Goal: Information Seeking & Learning: Find specific fact

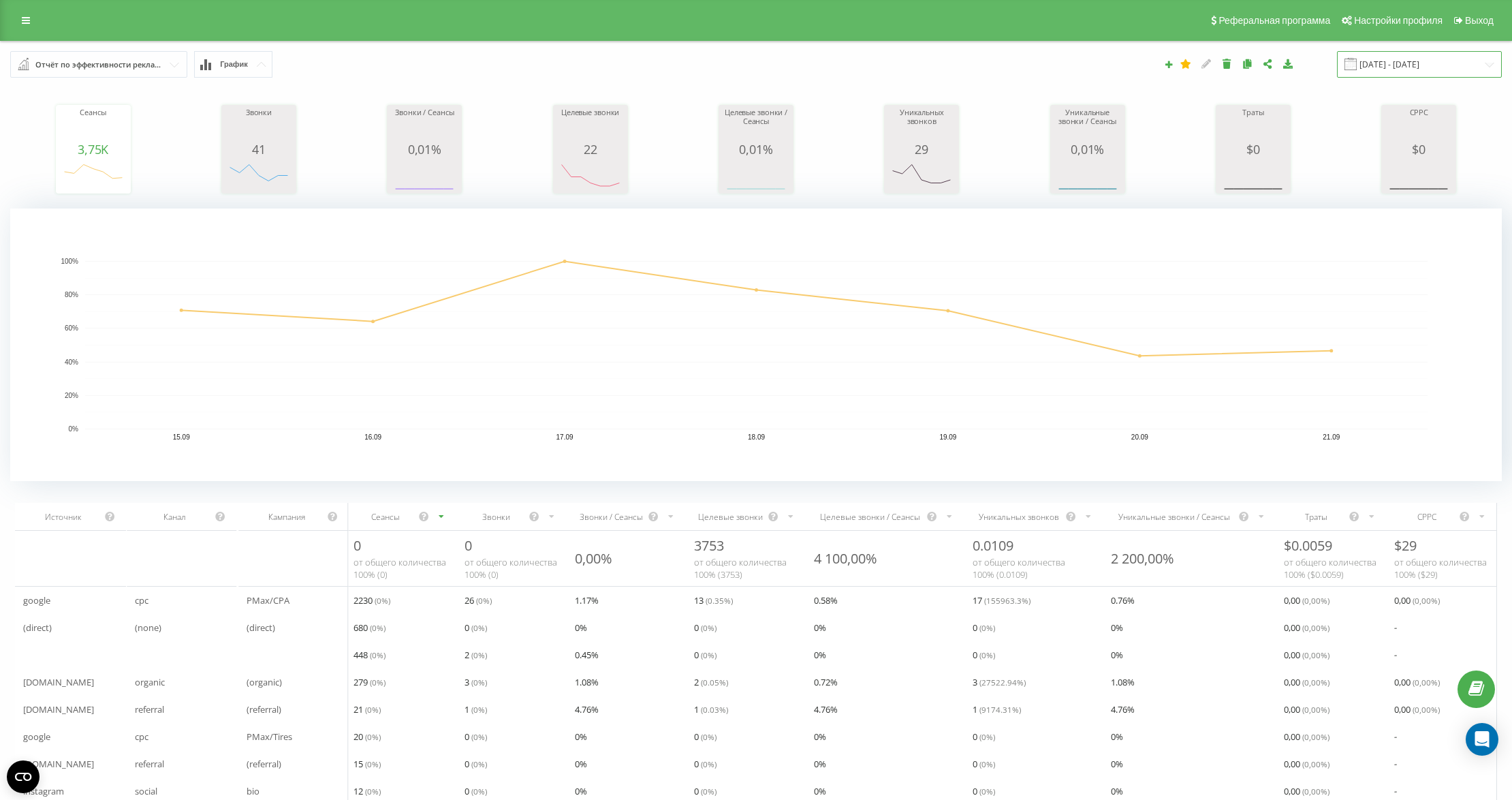
click at [1415, 61] on input "[DATE] - [DATE]" at bounding box center [1419, 64] width 165 height 27
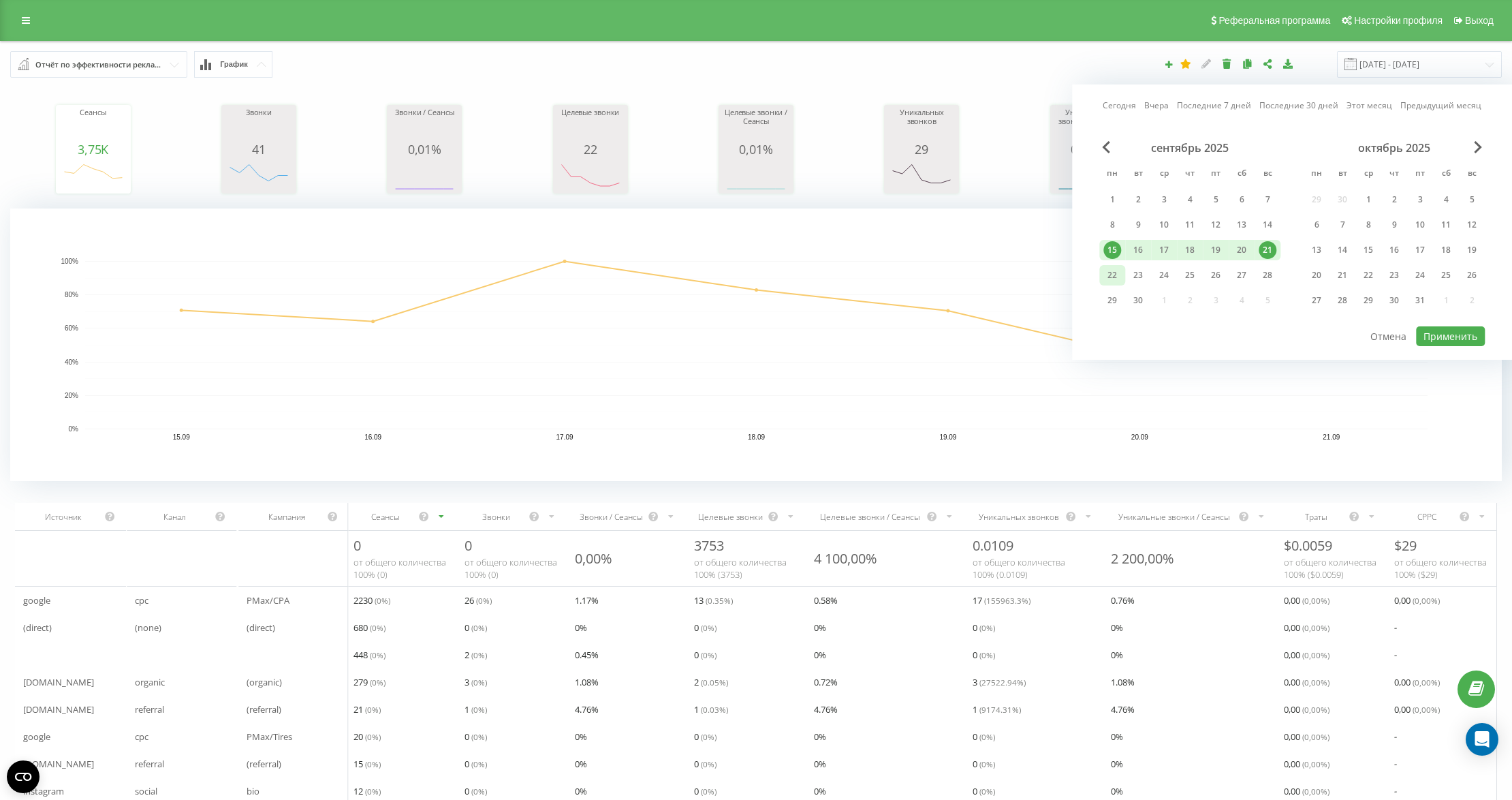
click at [1112, 276] on div "22" at bounding box center [1112, 274] width 18 height 18
click at [14, 9] on div "Реферальная программа Настройки профиля Выход" at bounding box center [756, 20] width 1512 height 41
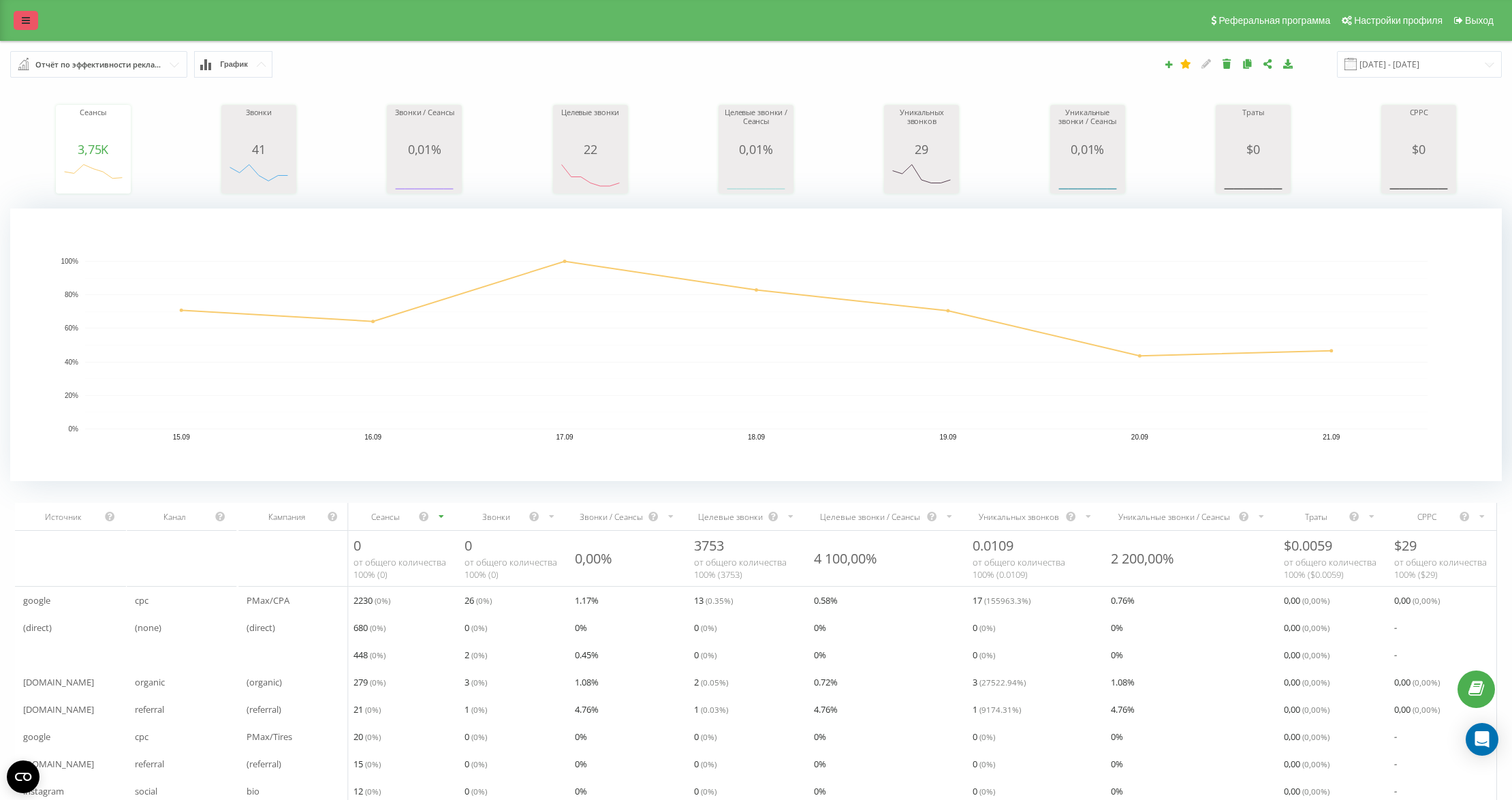
click at [21, 18] on icon at bounding box center [25, 20] width 8 height 9
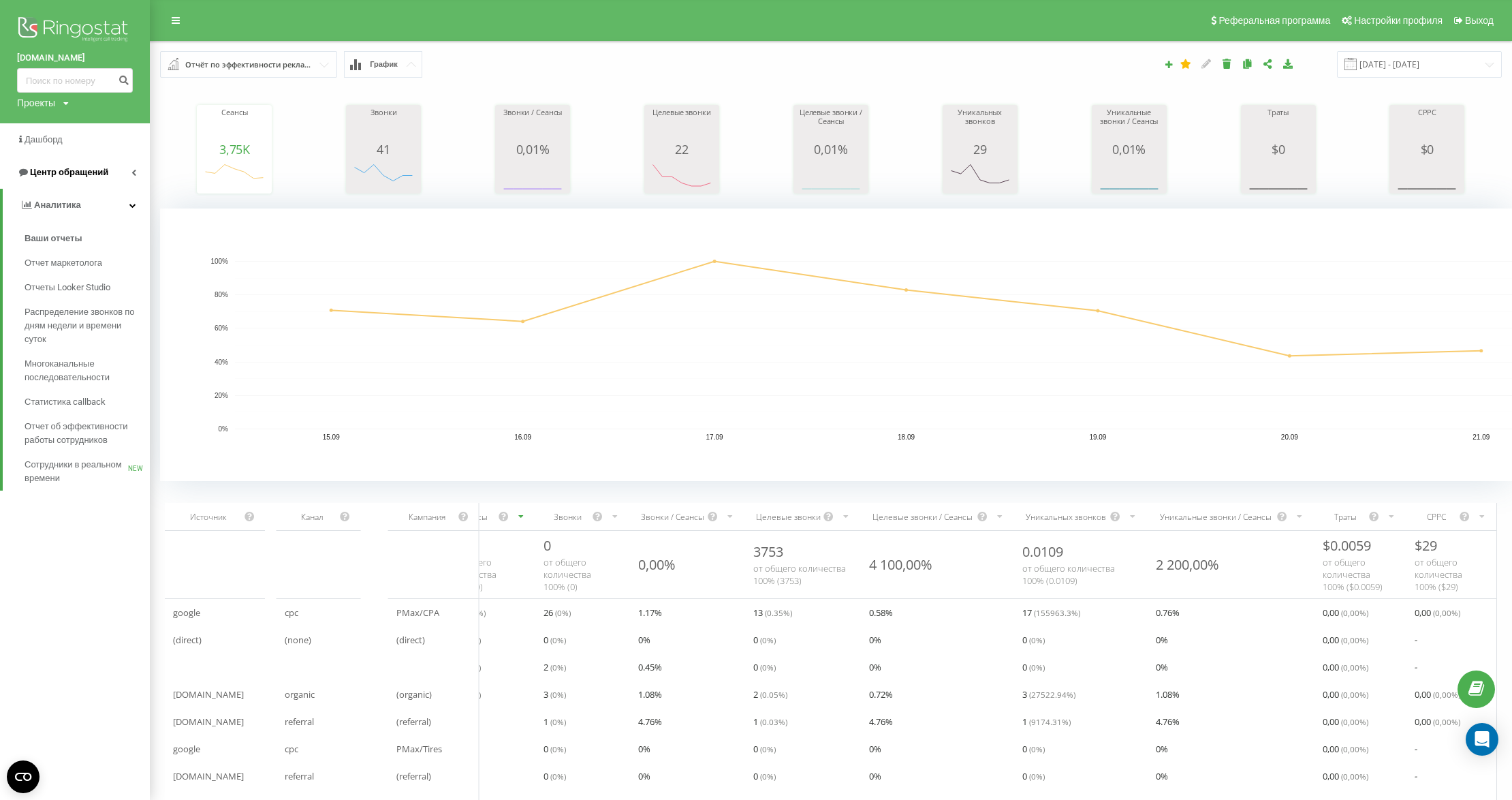
click at [109, 169] on link "Центр обращений" at bounding box center [74, 172] width 150 height 33
click at [49, 104] on div "Проекты" at bounding box center [35, 102] width 38 height 14
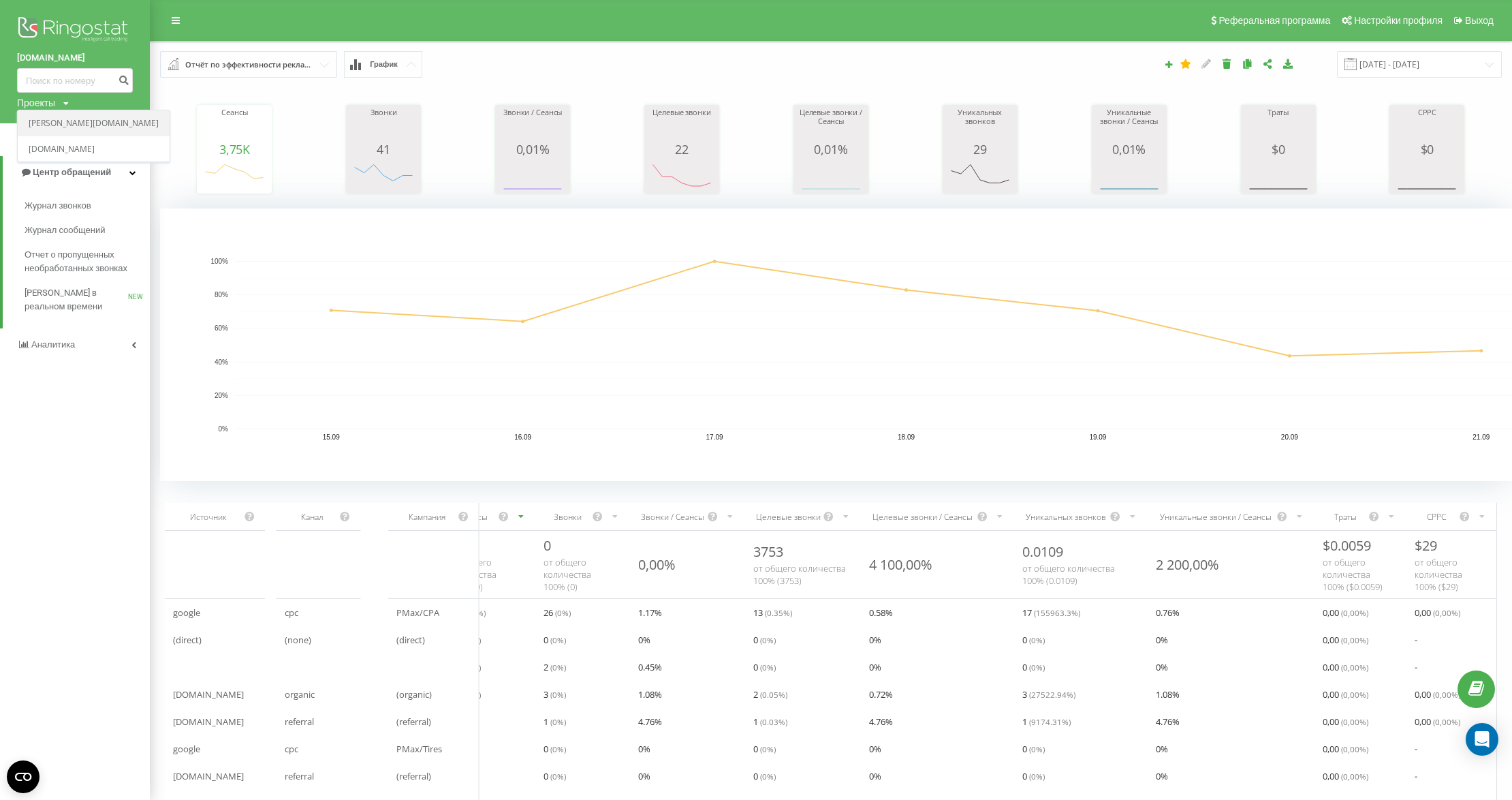
click at [64, 124] on link "[PERSON_NAME][DOMAIN_NAME]" at bounding box center [94, 124] width 130 height 11
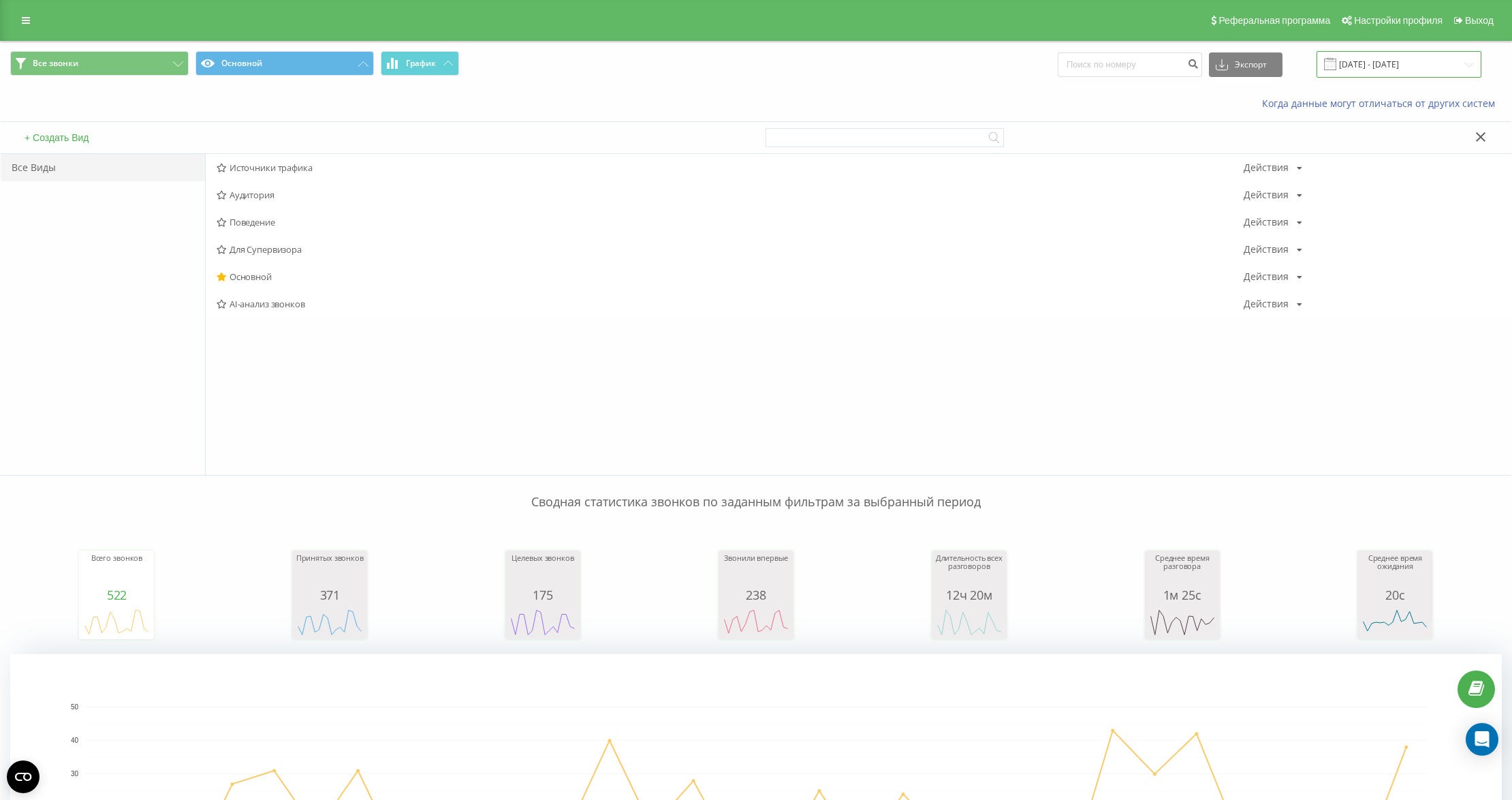
click at [1387, 69] on input "22.08.2025 - 22.09.2025" at bounding box center [1399, 64] width 165 height 27
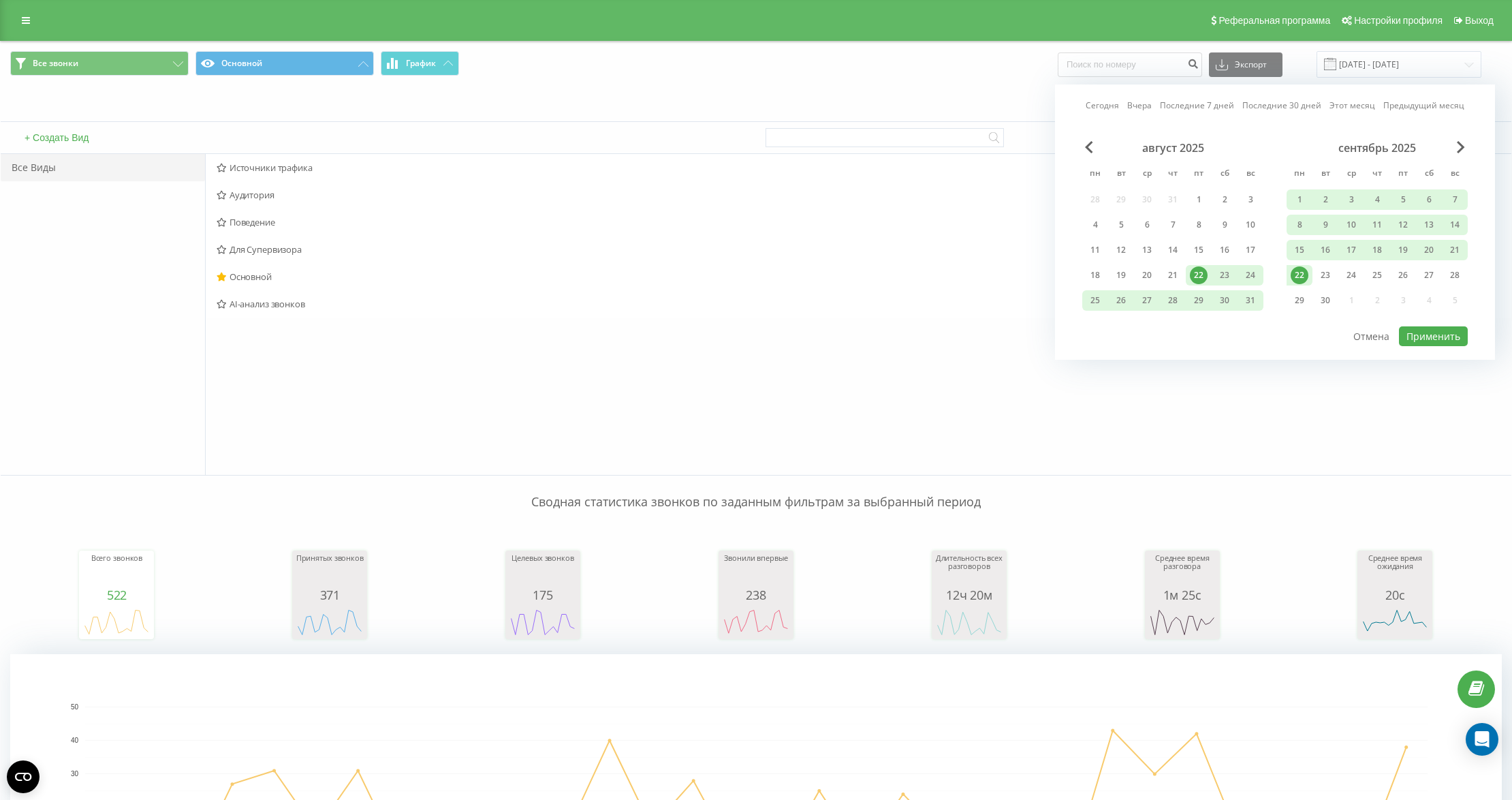
click at [1305, 272] on div "22" at bounding box center [1299, 274] width 18 height 18
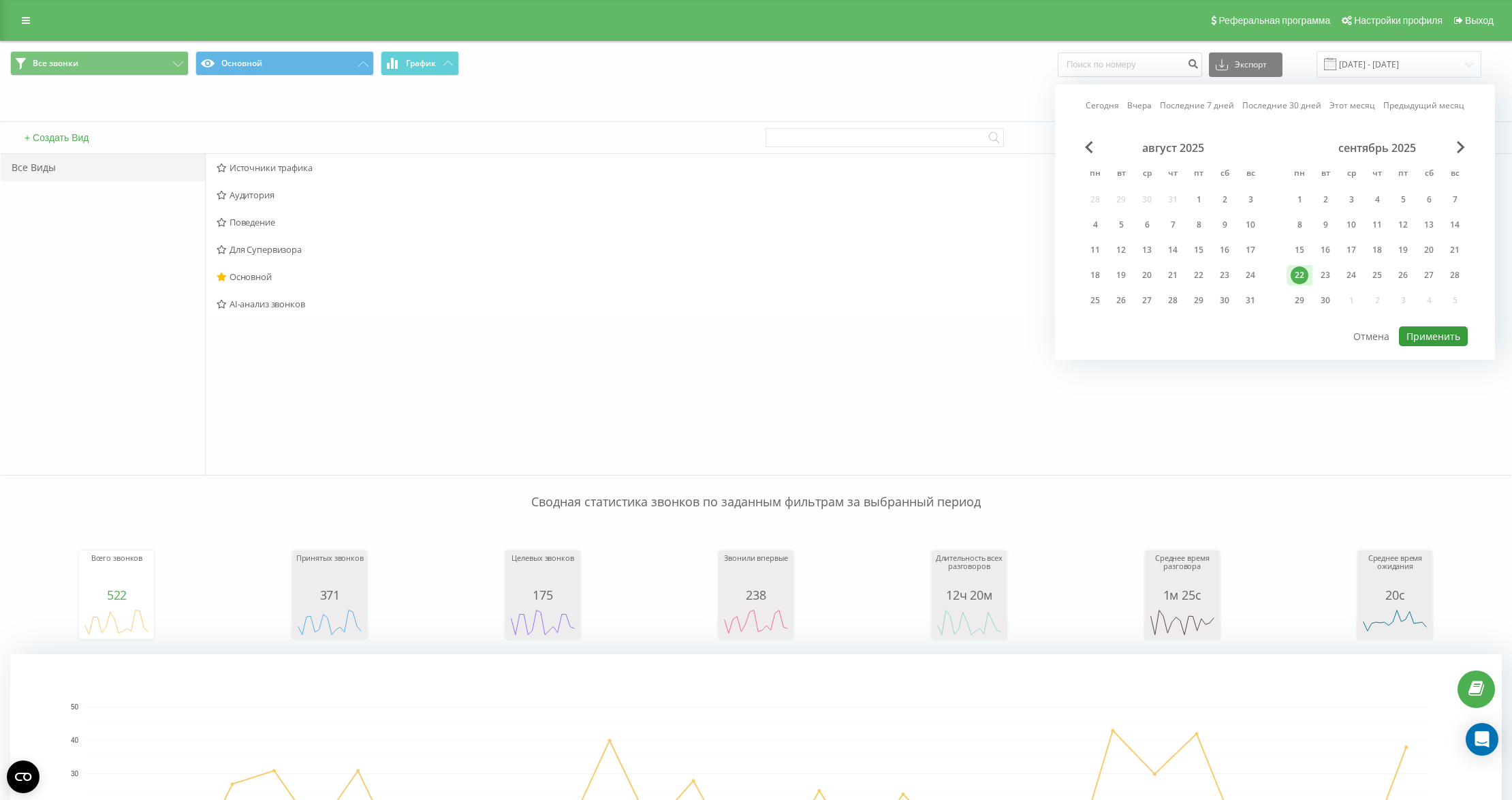
click at [1426, 327] on button "Применить" at bounding box center [1434, 336] width 69 height 20
type input "22.09.2025 - 22.09.2025"
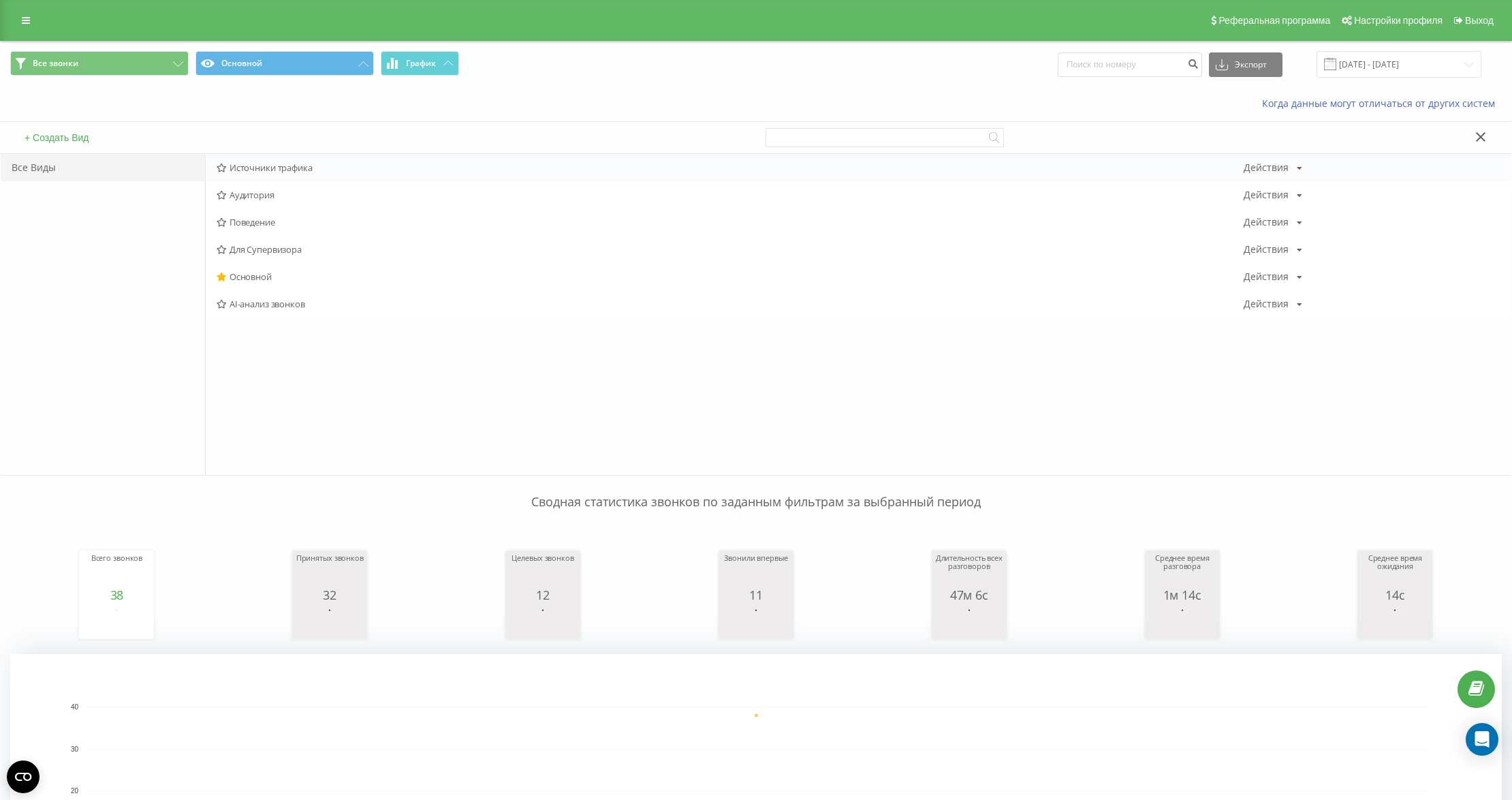
click at [295, 165] on span "Источники трафика" at bounding box center [730, 167] width 1028 height 9
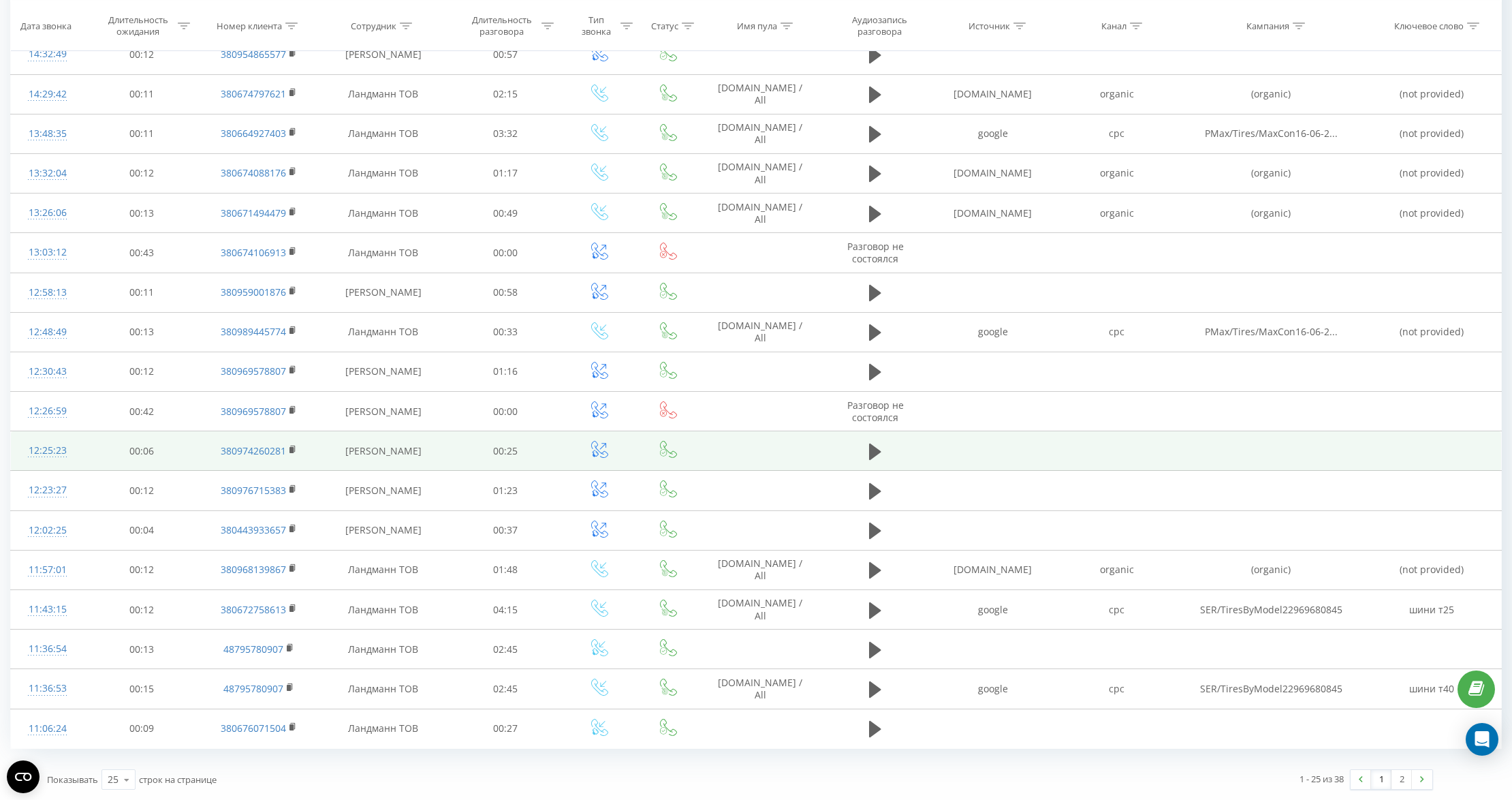
scroll to position [916, 0]
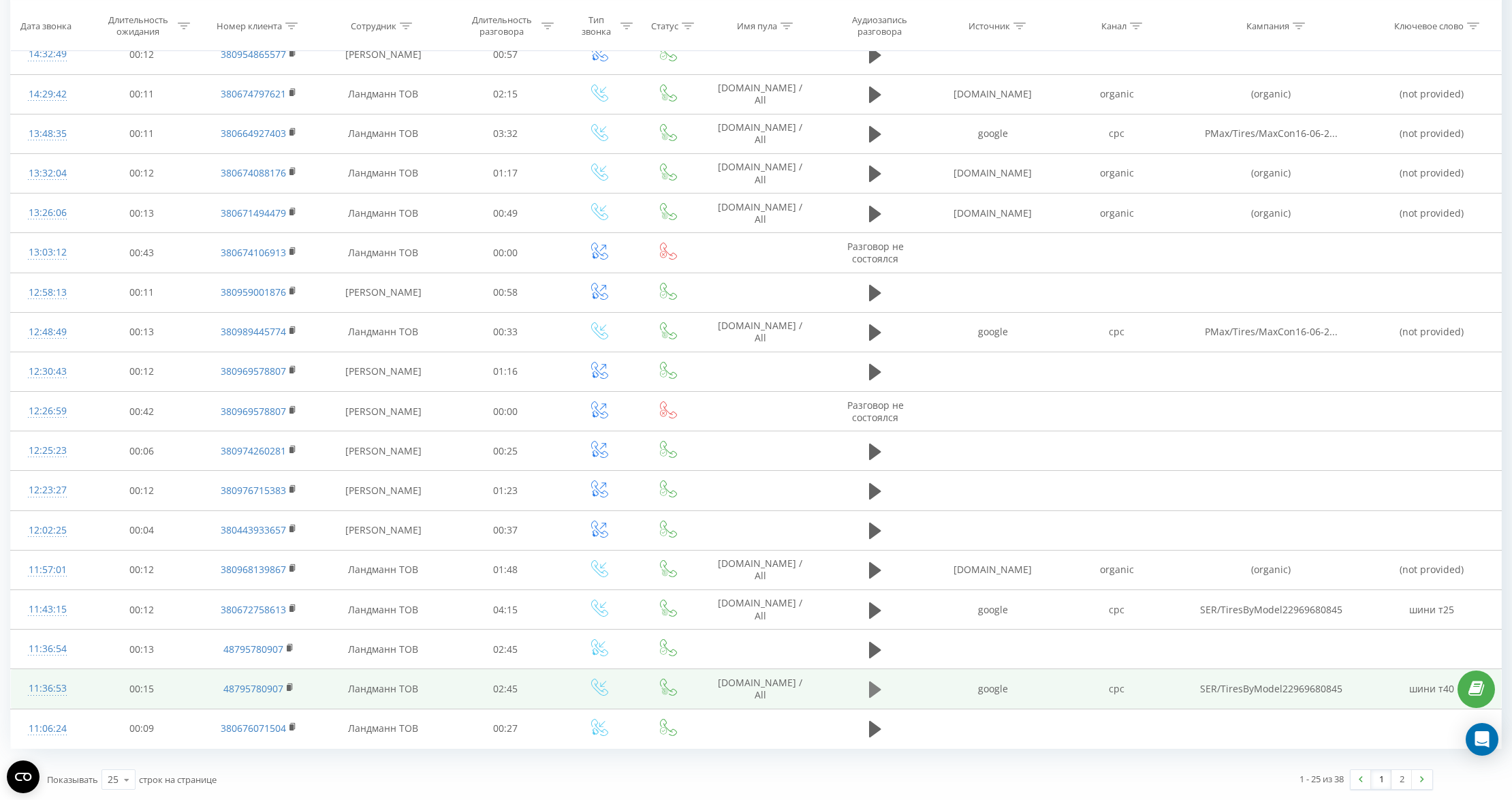
click at [870, 691] on icon at bounding box center [875, 689] width 12 height 17
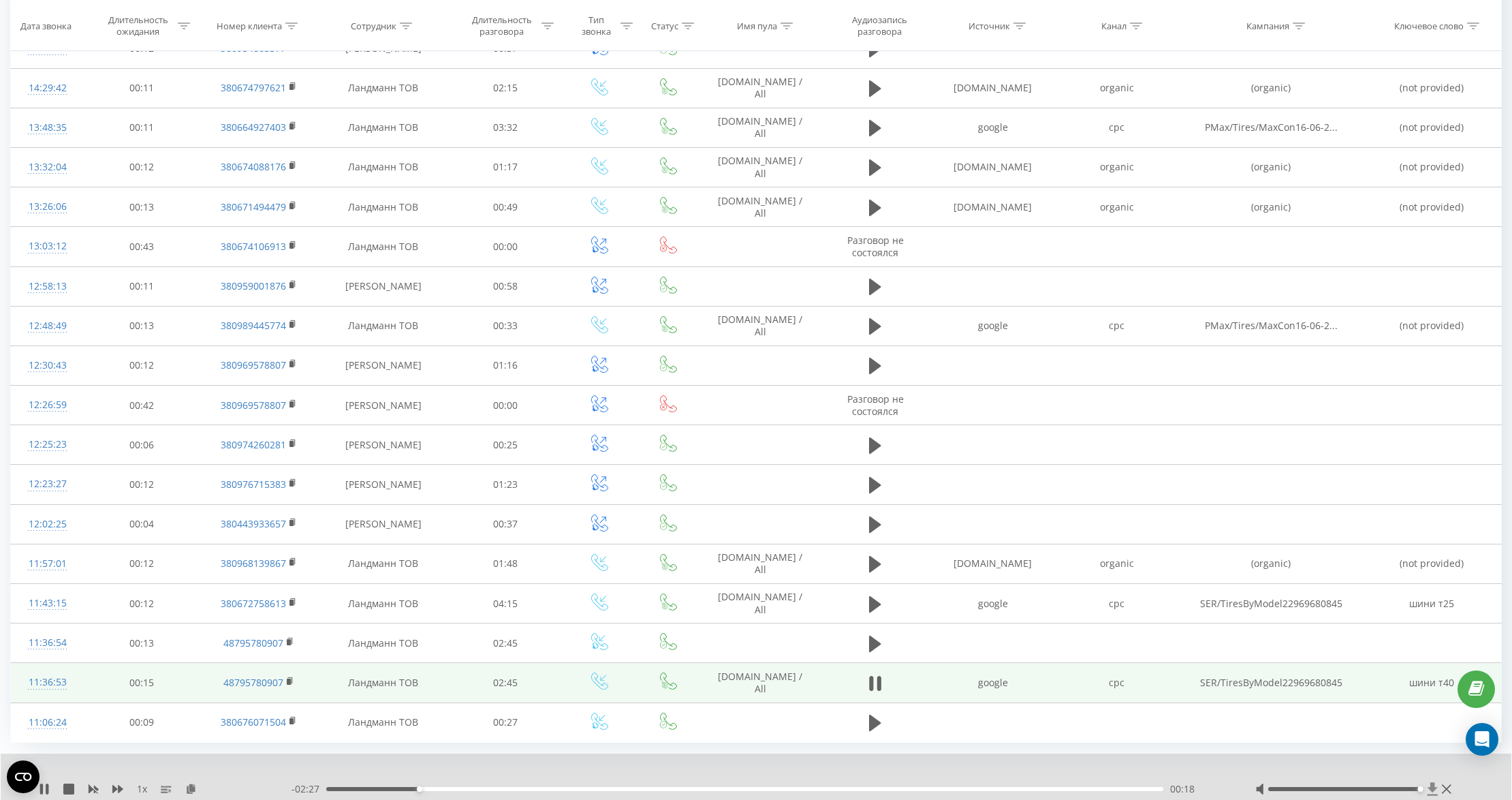
drag, startPoint x: 1344, startPoint y: 796, endPoint x: 1427, endPoint y: 793, distance: 83.1
click at [1427, 793] on div at bounding box center [1355, 789] width 200 height 14
click at [140, 793] on span "1 x" at bounding box center [141, 789] width 10 height 14
click at [166, 787] on rect at bounding box center [166, 786] width 11 height 1
click at [137, 793] on span "1 x" at bounding box center [141, 789] width 10 height 14
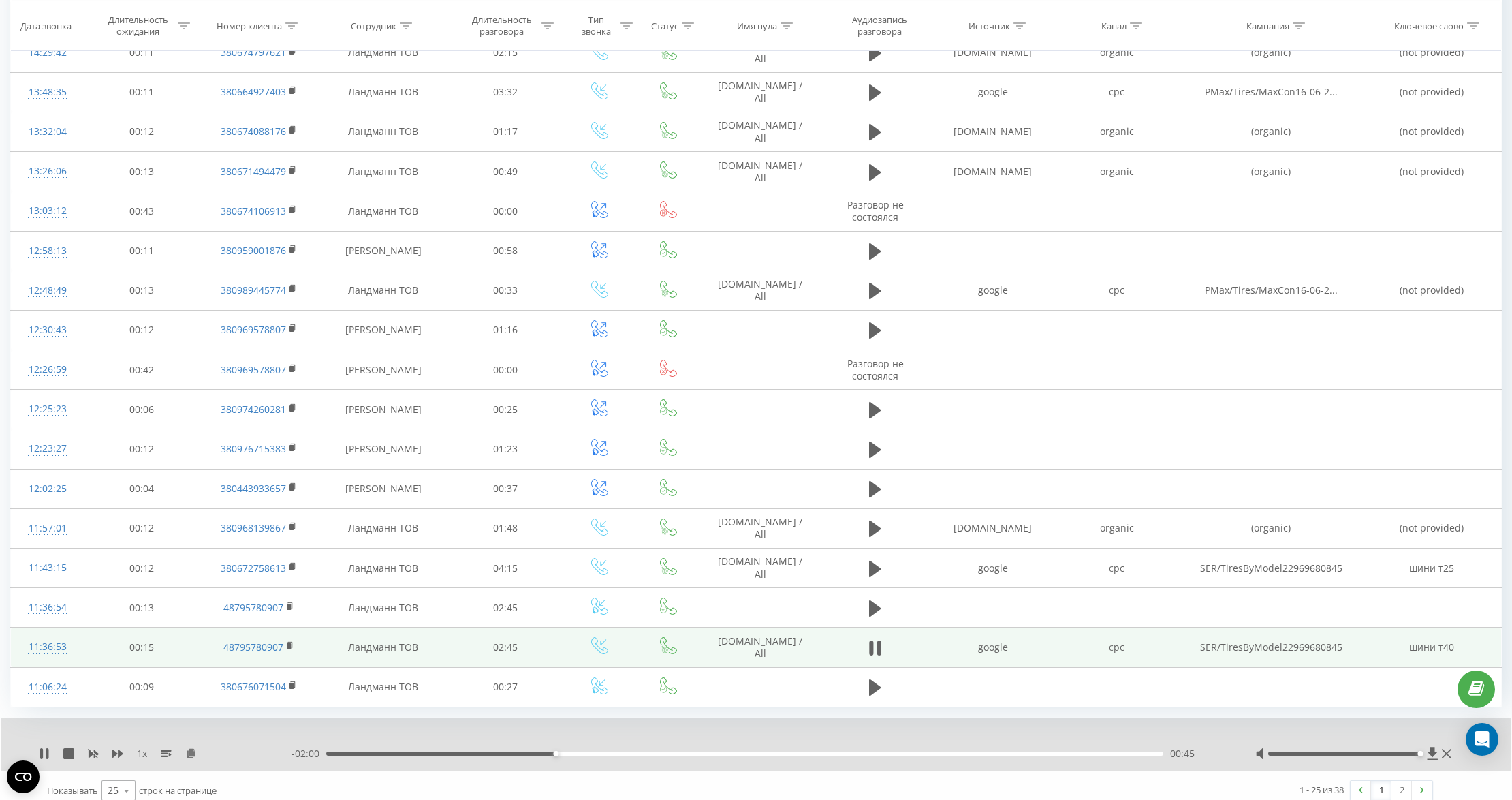
scroll to position [969, 0]
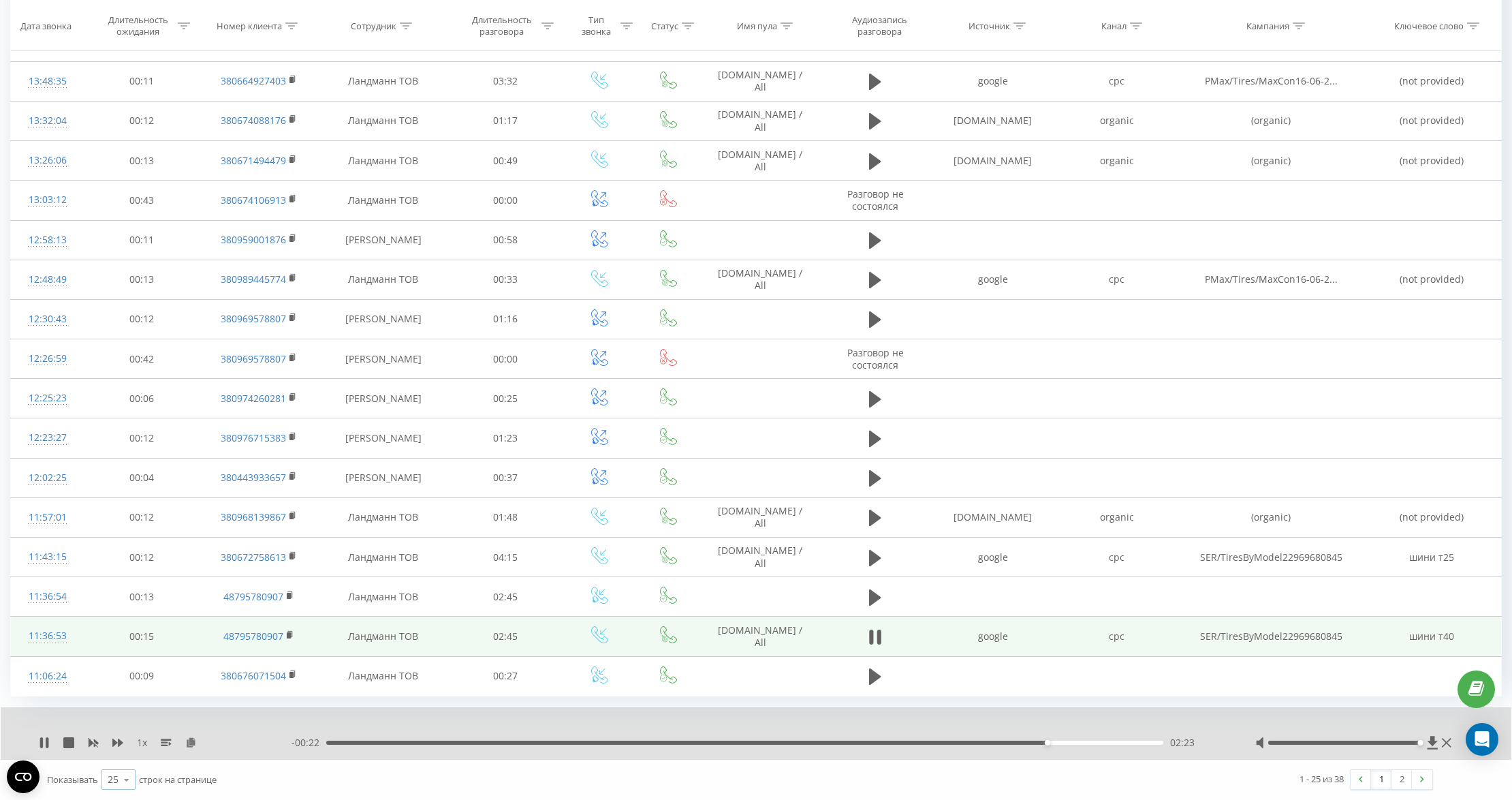
click at [115, 778] on div "25" at bounding box center [113, 780] width 11 height 14
click at [111, 740] on span "50" at bounding box center [113, 740] width 11 height 13
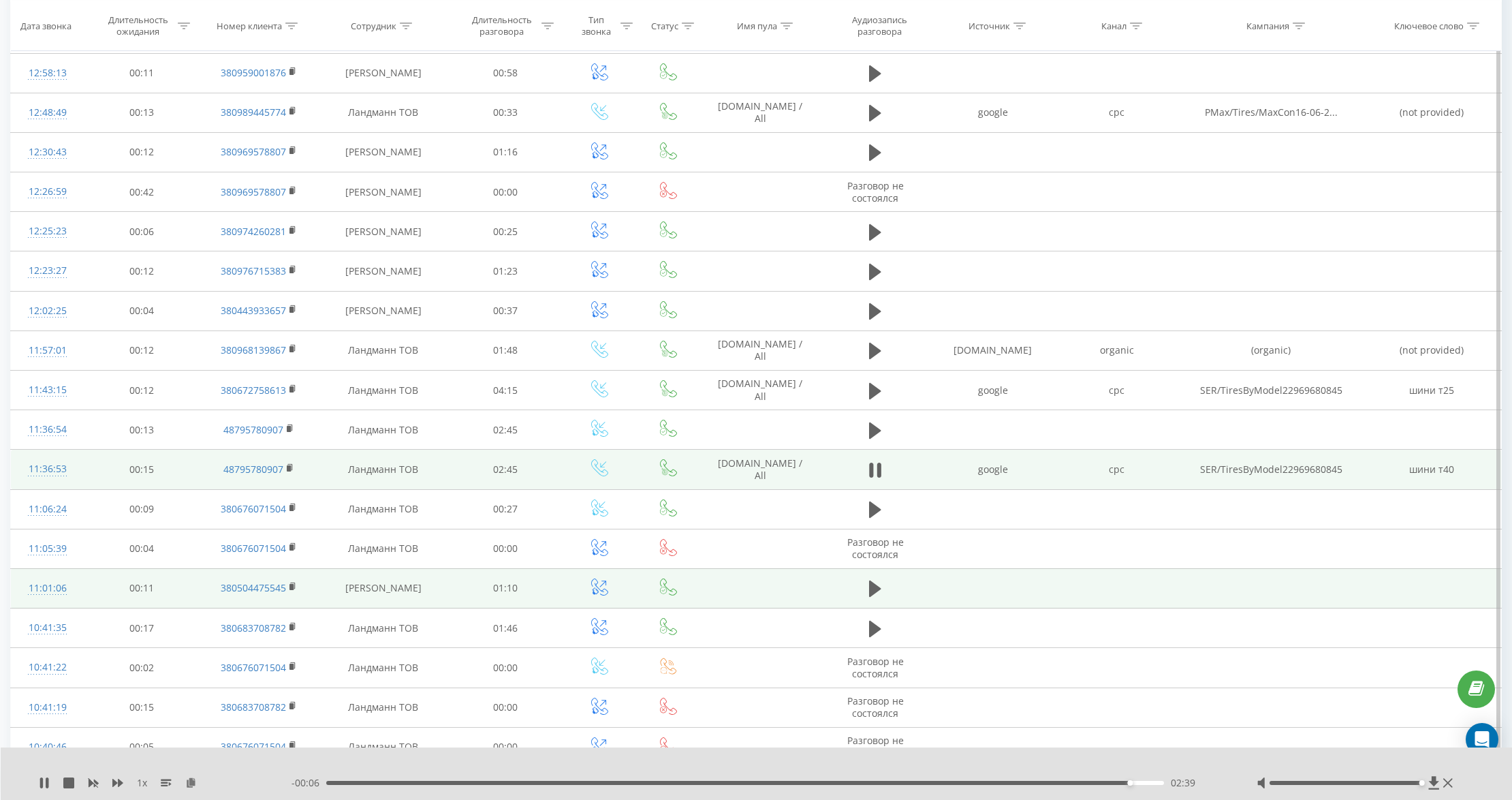
scroll to position [1124, 0]
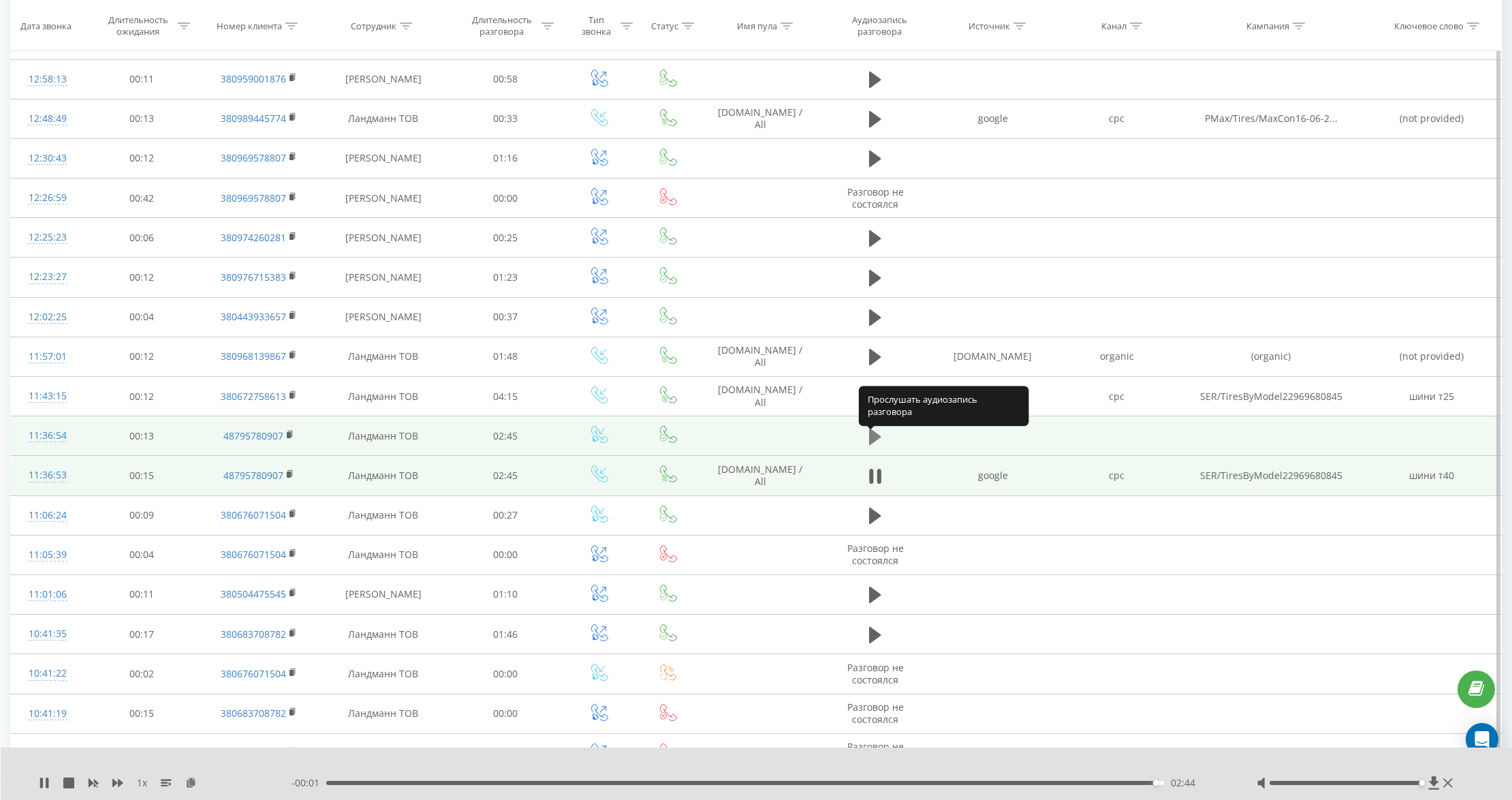
click at [873, 443] on icon at bounding box center [875, 437] width 12 height 17
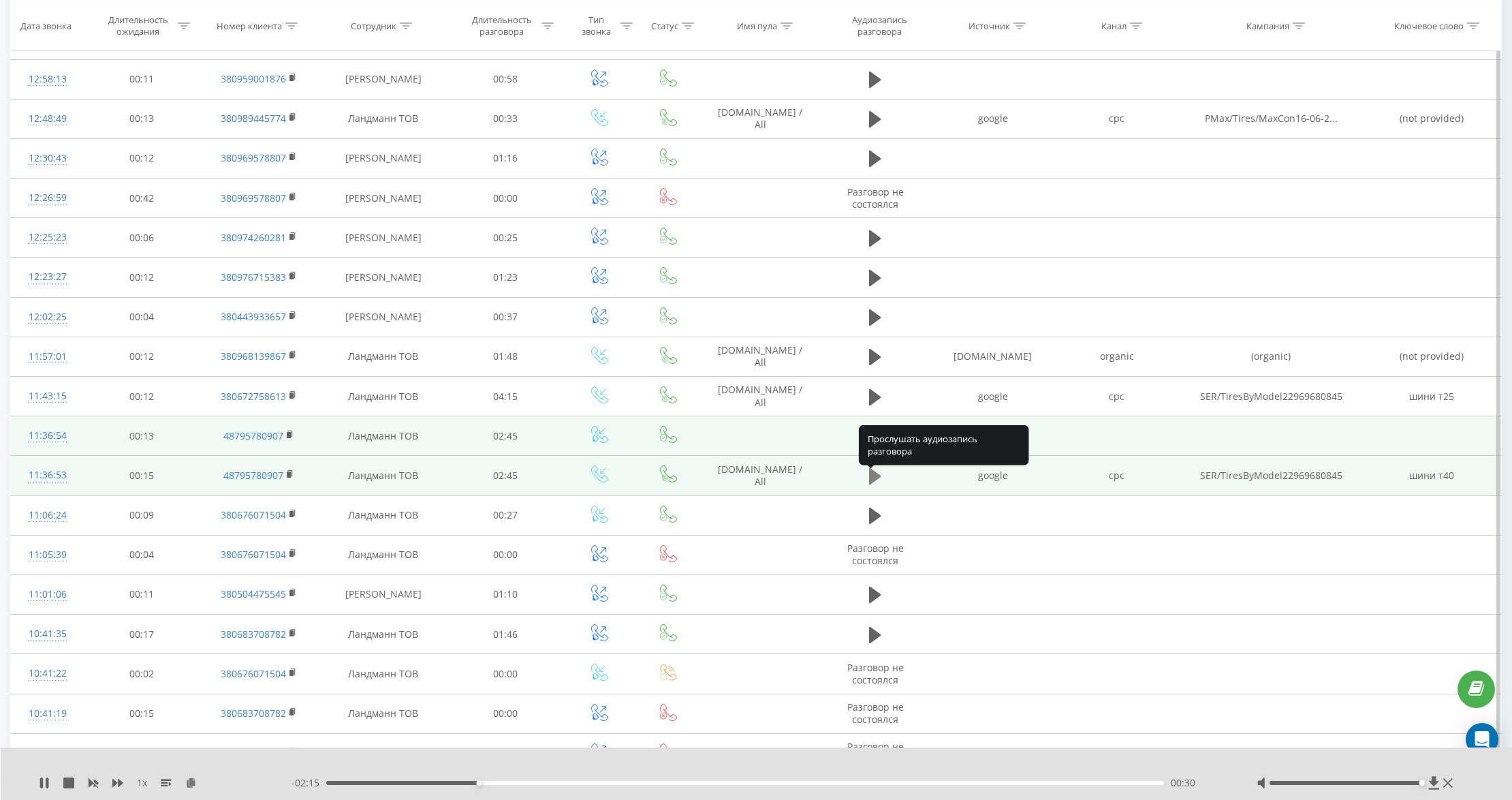
click at [876, 481] on icon at bounding box center [875, 476] width 12 height 17
click at [873, 445] on icon at bounding box center [875, 437] width 12 height 17
click at [876, 445] on icon at bounding box center [875, 436] width 12 height 20
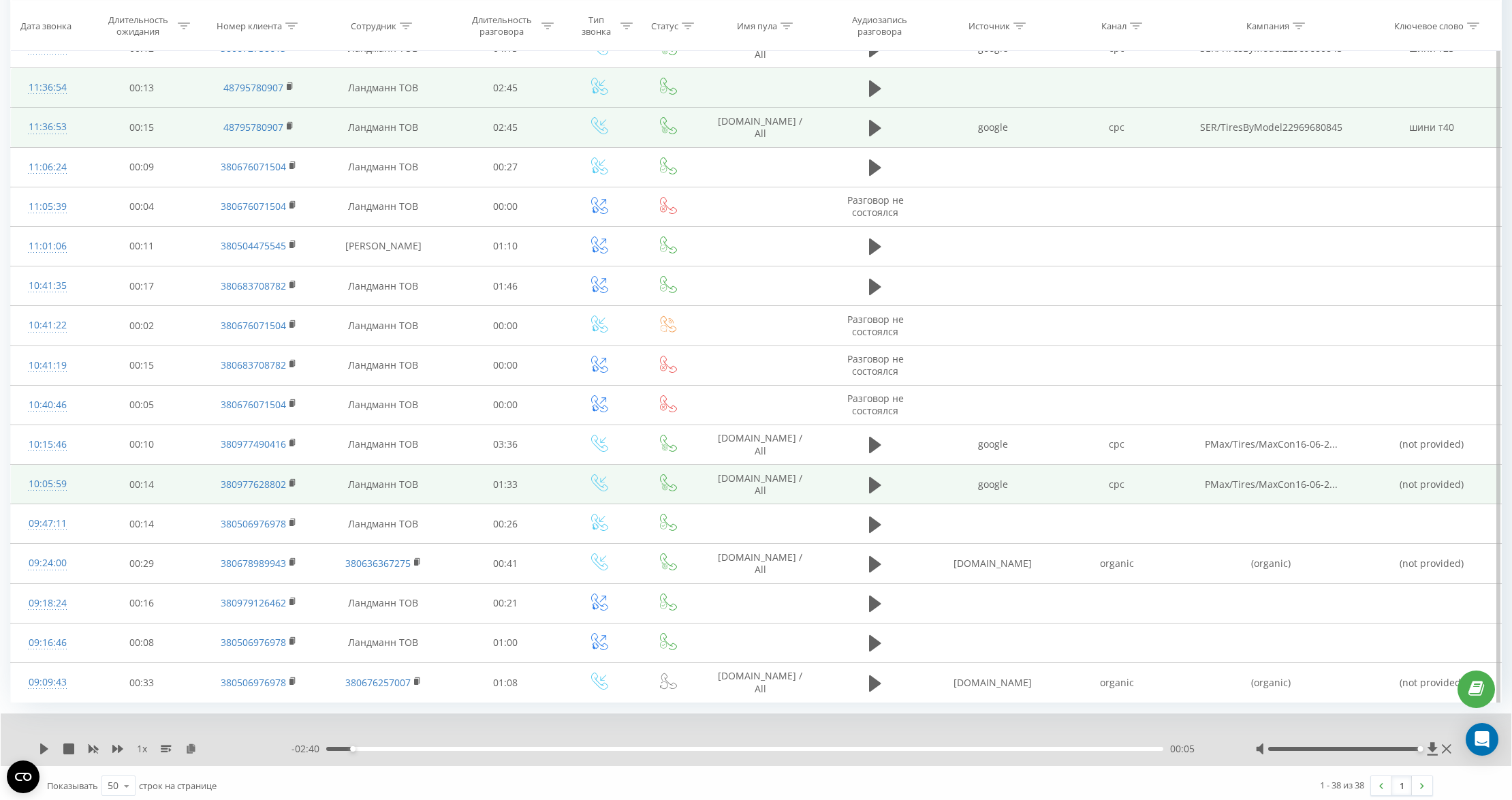
scroll to position [1487, 0]
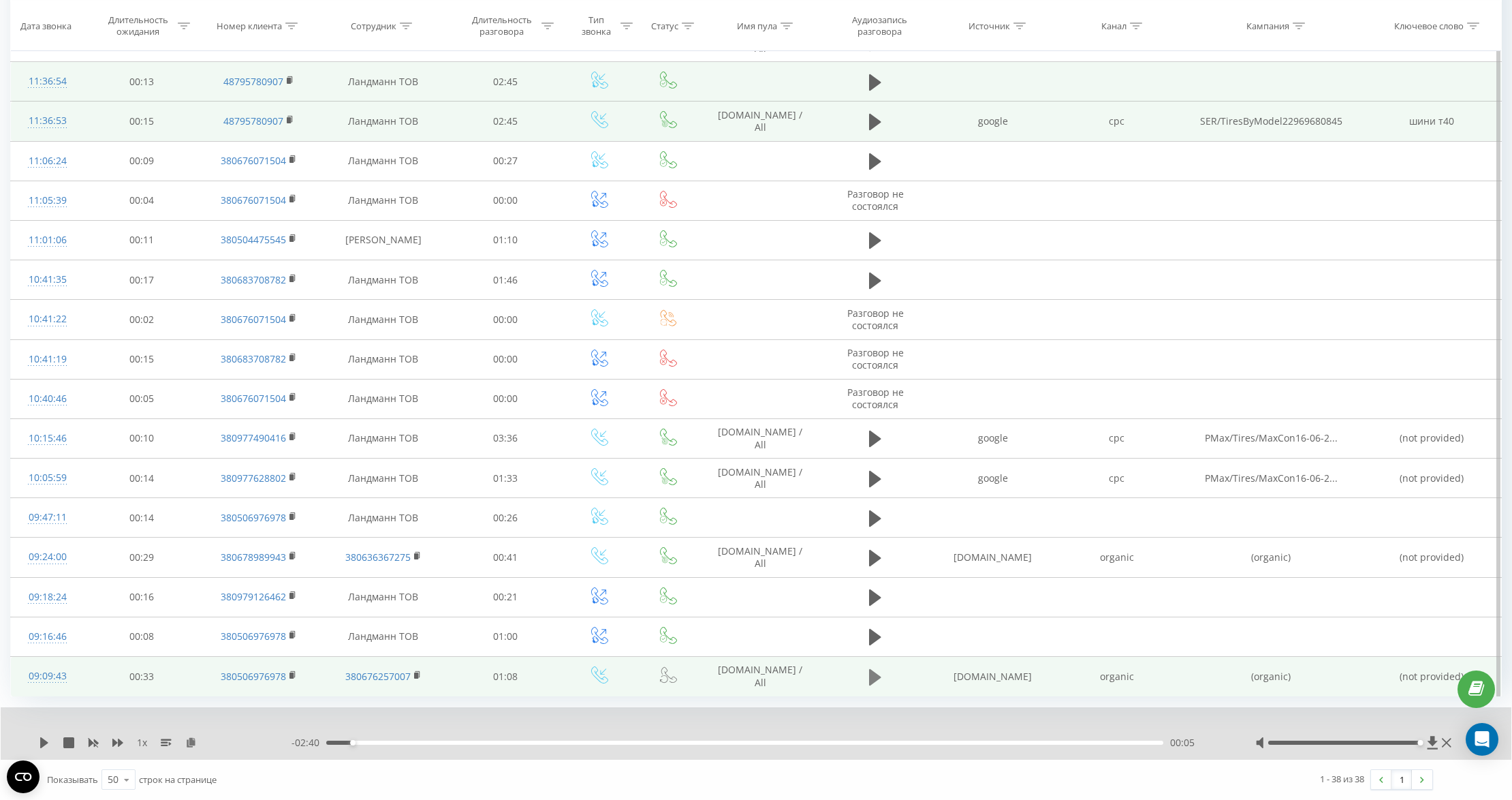
click at [872, 677] on icon at bounding box center [875, 677] width 12 height 17
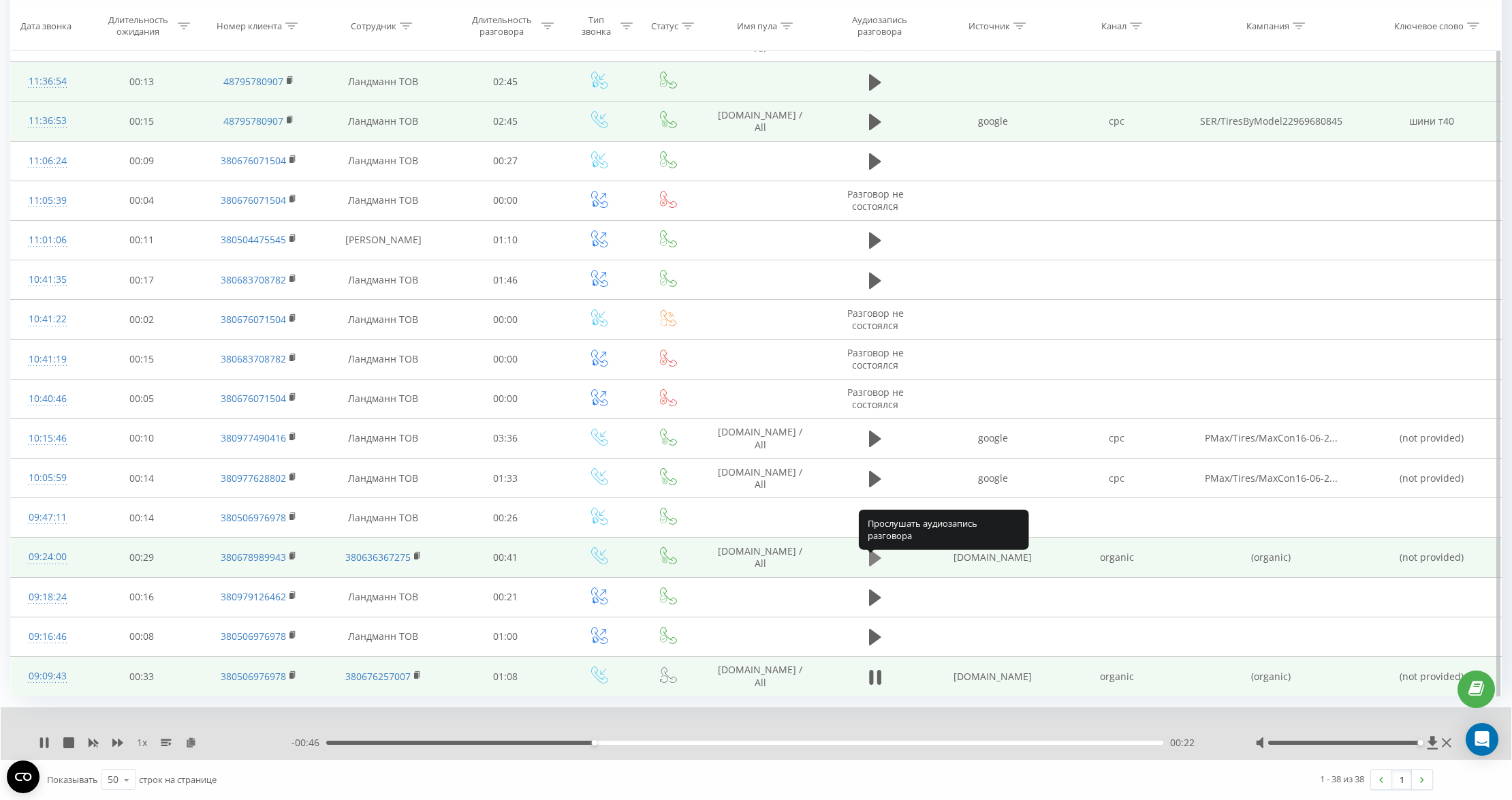
click at [870, 560] on icon at bounding box center [875, 558] width 12 height 17
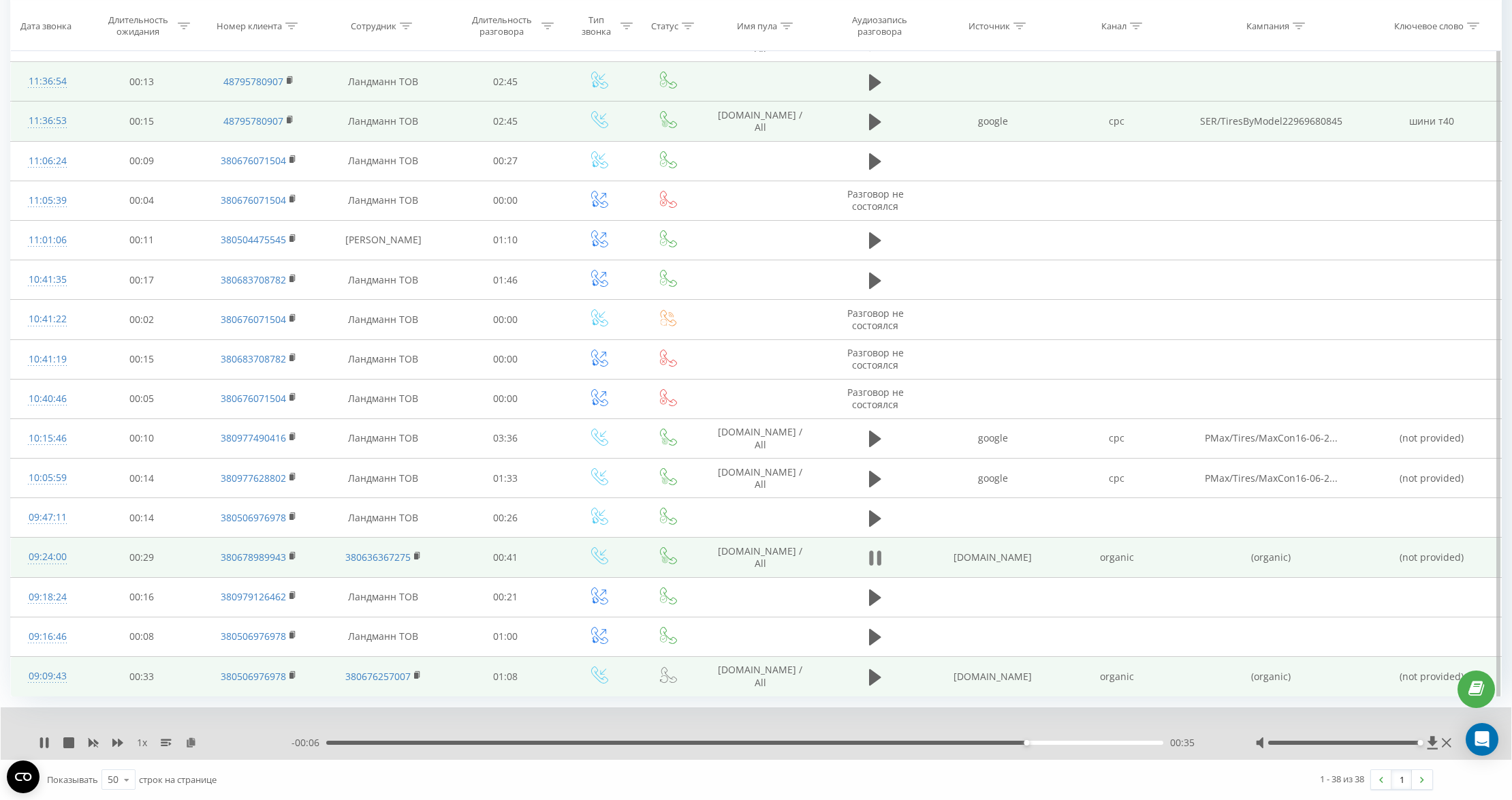
click at [879, 556] on icon at bounding box center [879, 558] width 4 height 15
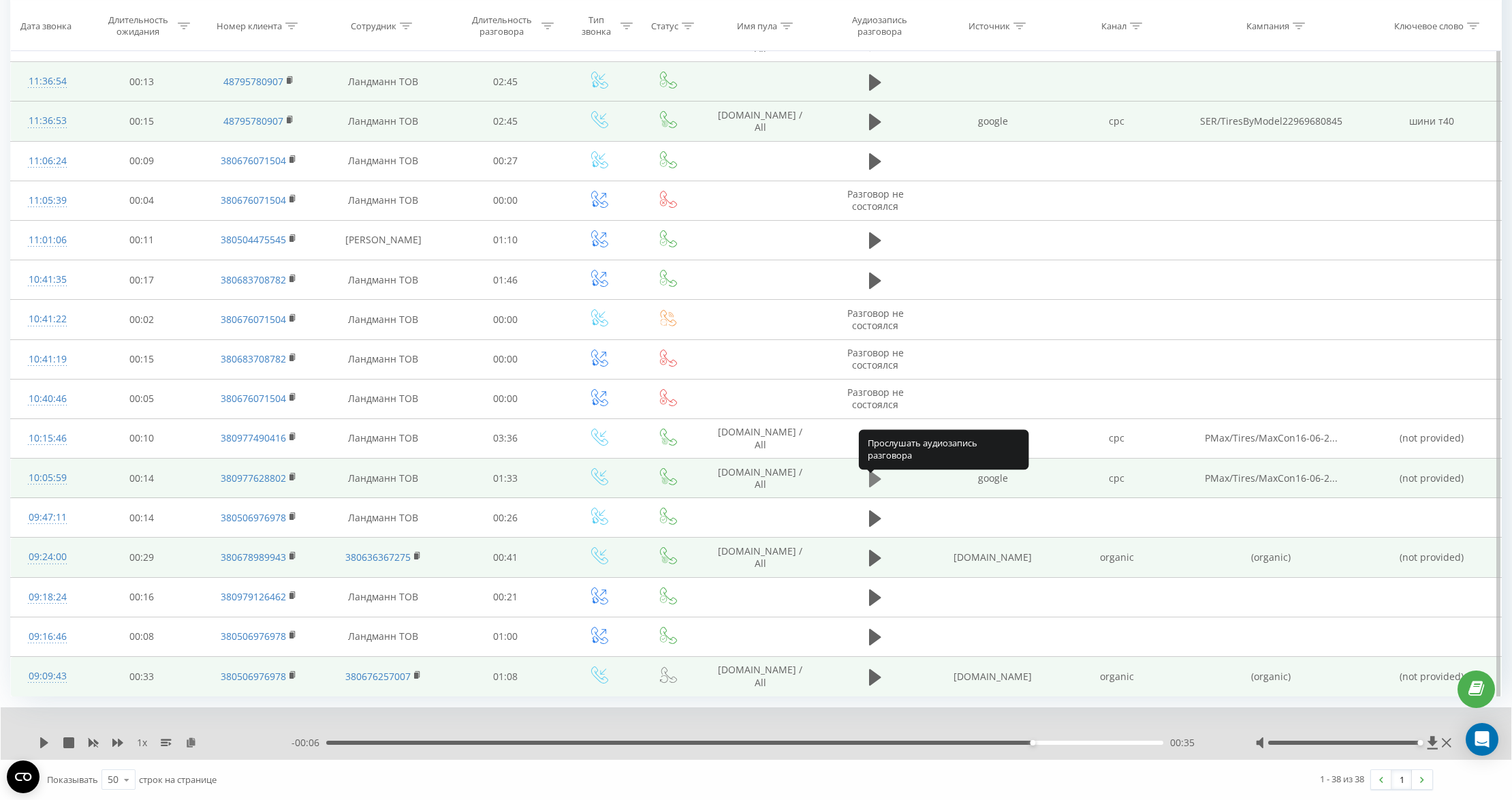
click at [875, 472] on icon at bounding box center [875, 479] width 12 height 20
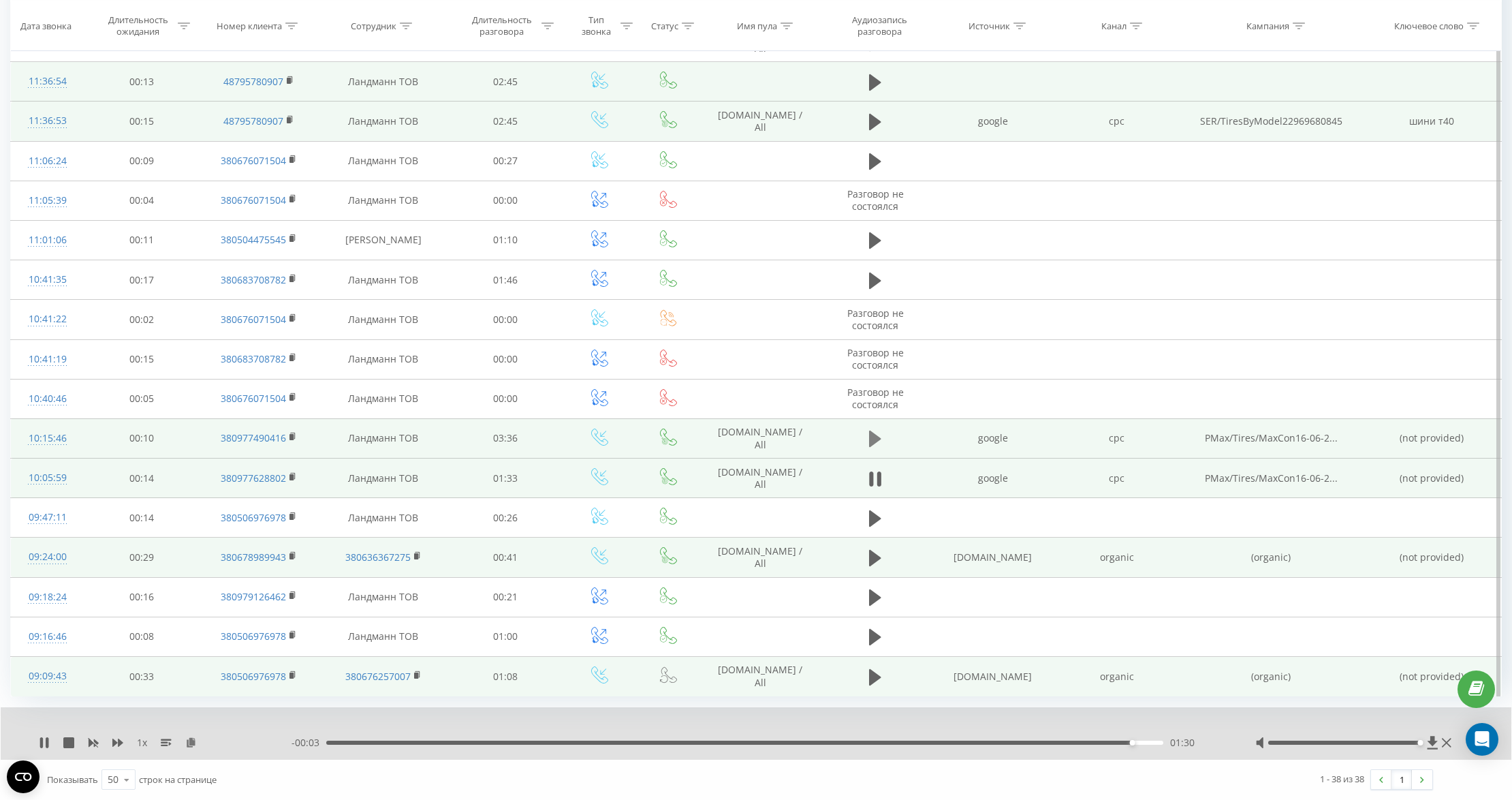
click at [873, 437] on icon at bounding box center [875, 439] width 12 height 17
click at [873, 433] on icon at bounding box center [871, 439] width 4 height 15
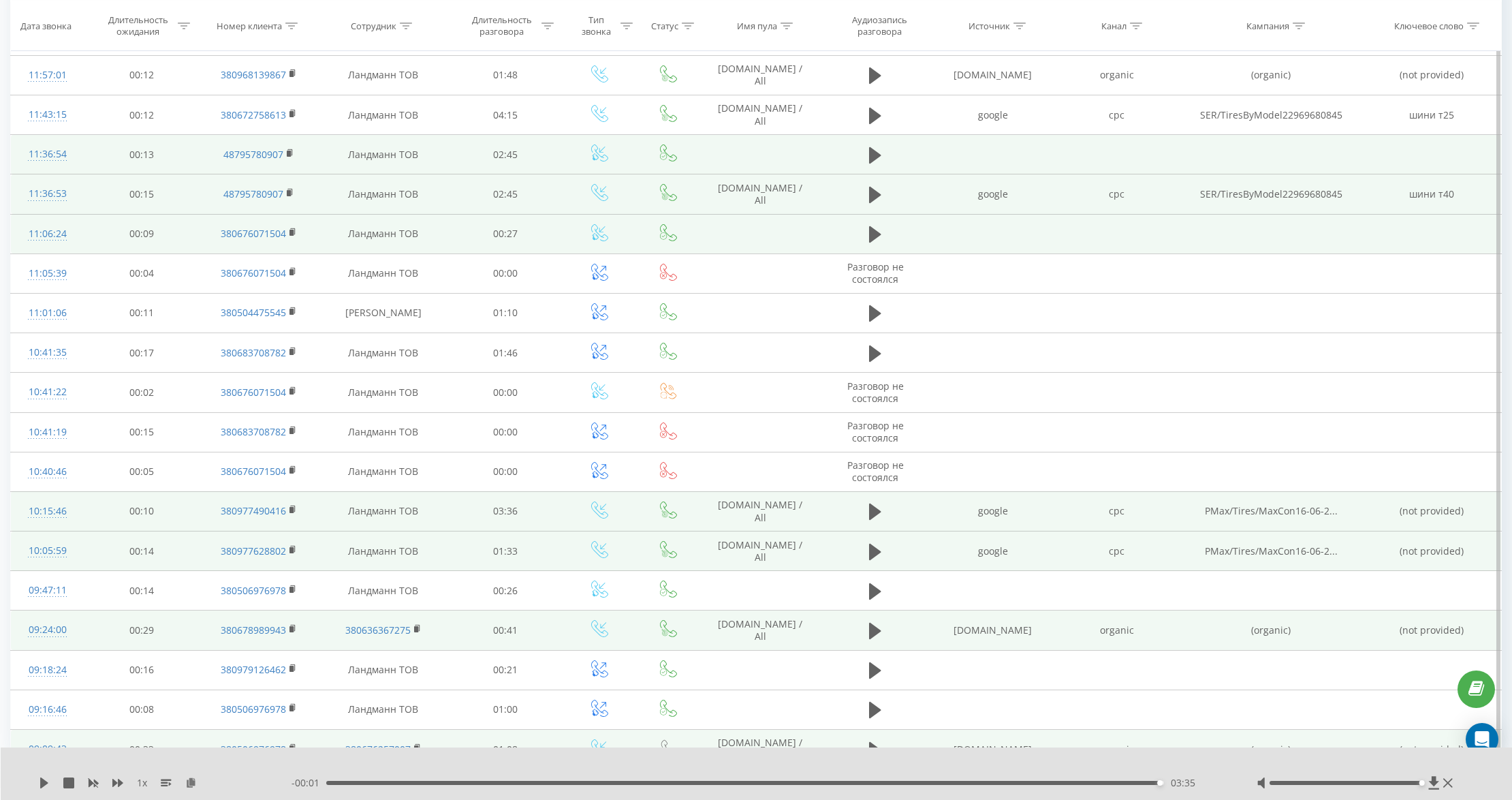
scroll to position [1305, 0]
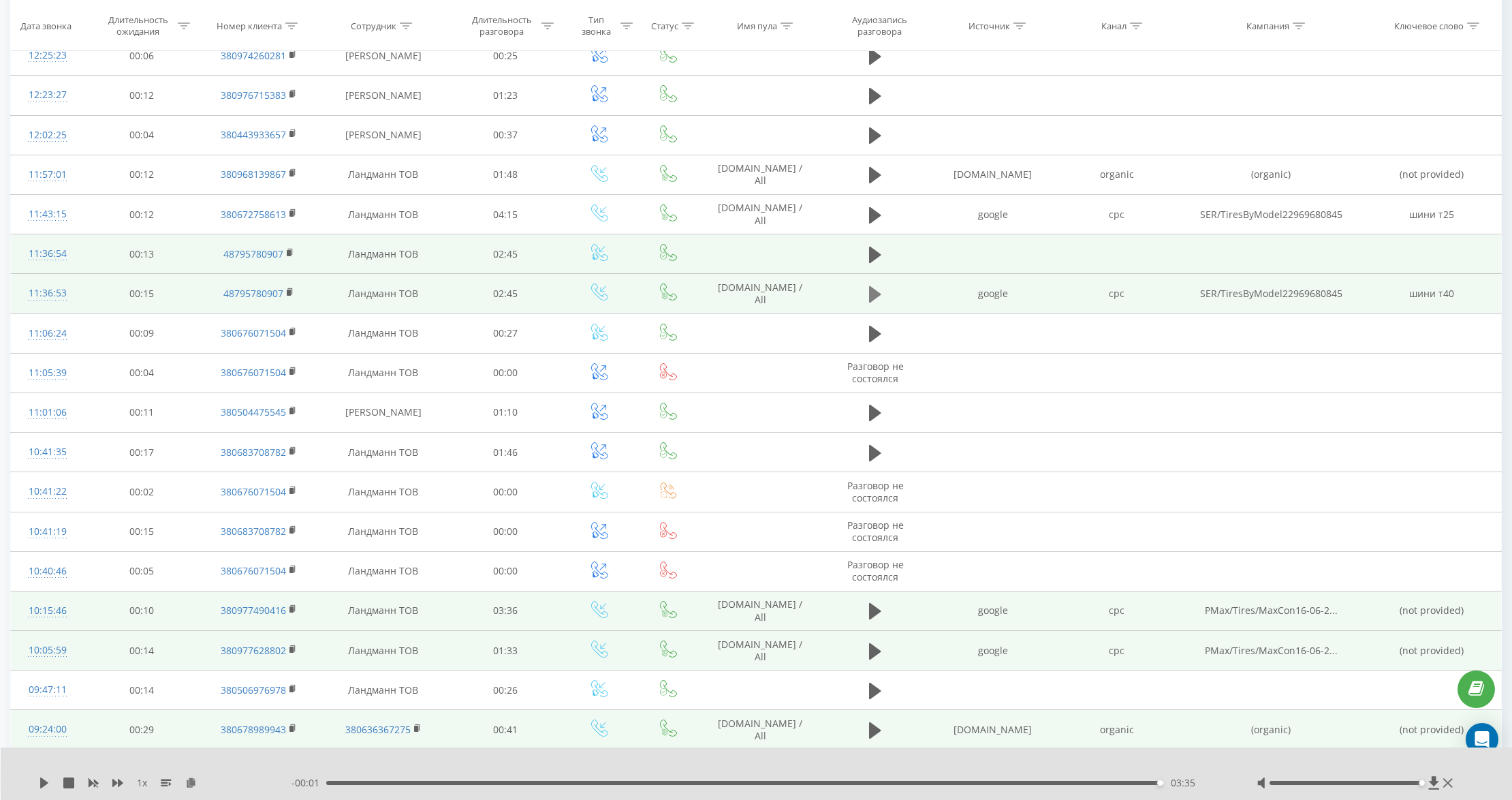
click at [873, 302] on icon at bounding box center [875, 295] width 12 height 17
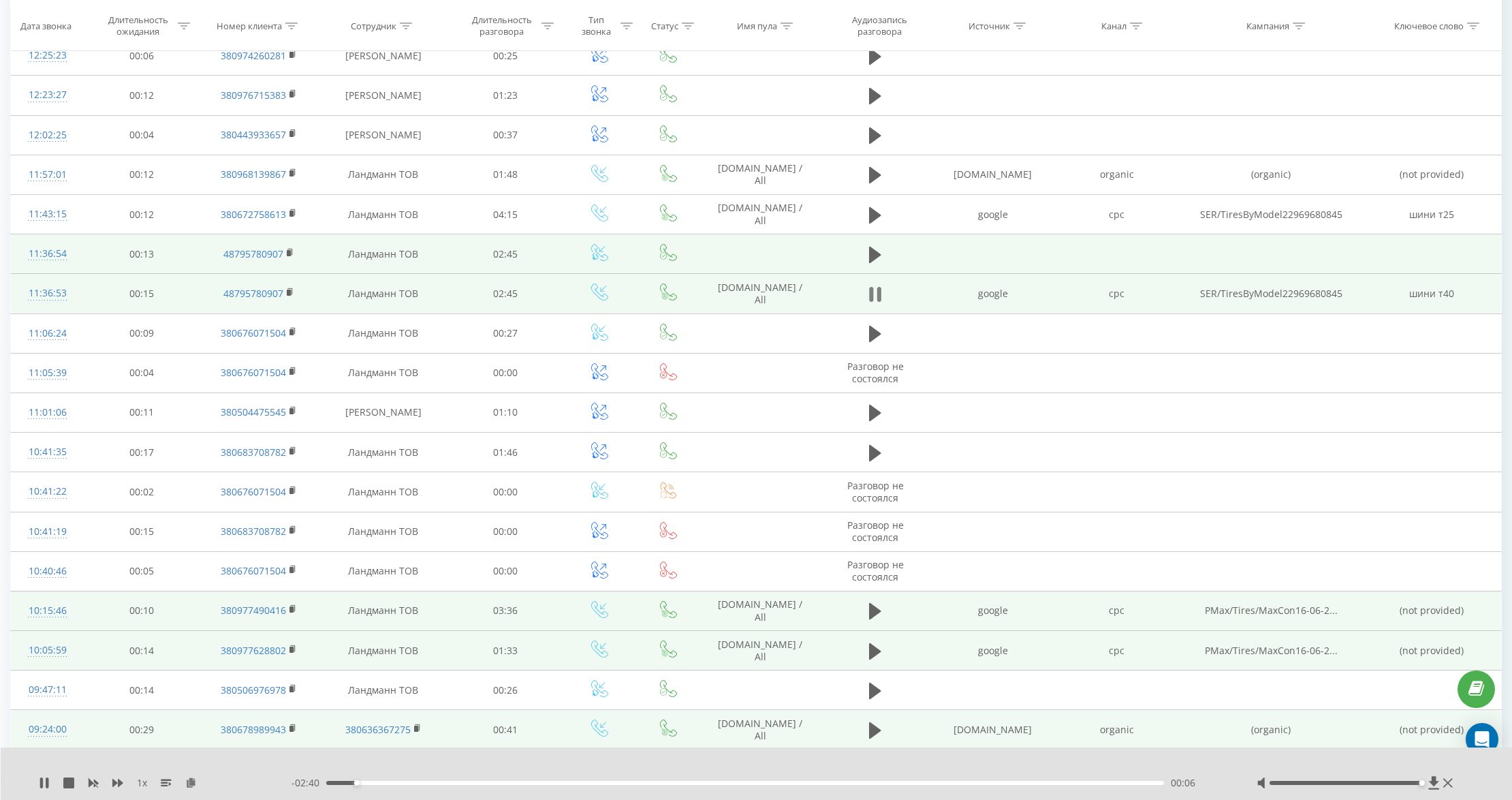
click at [869, 297] on button at bounding box center [875, 294] width 20 height 20
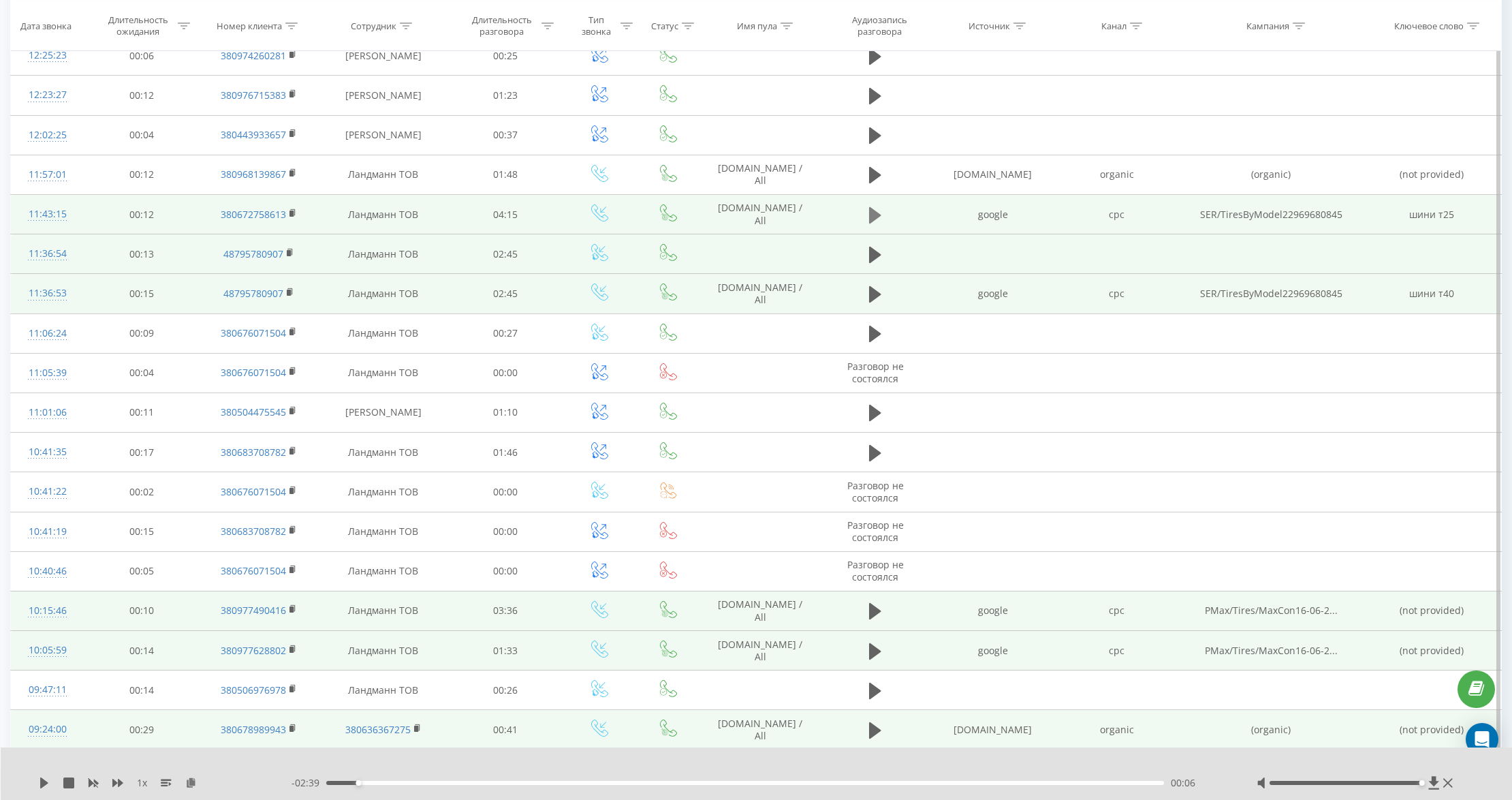
click at [873, 214] on icon at bounding box center [875, 215] width 12 height 17
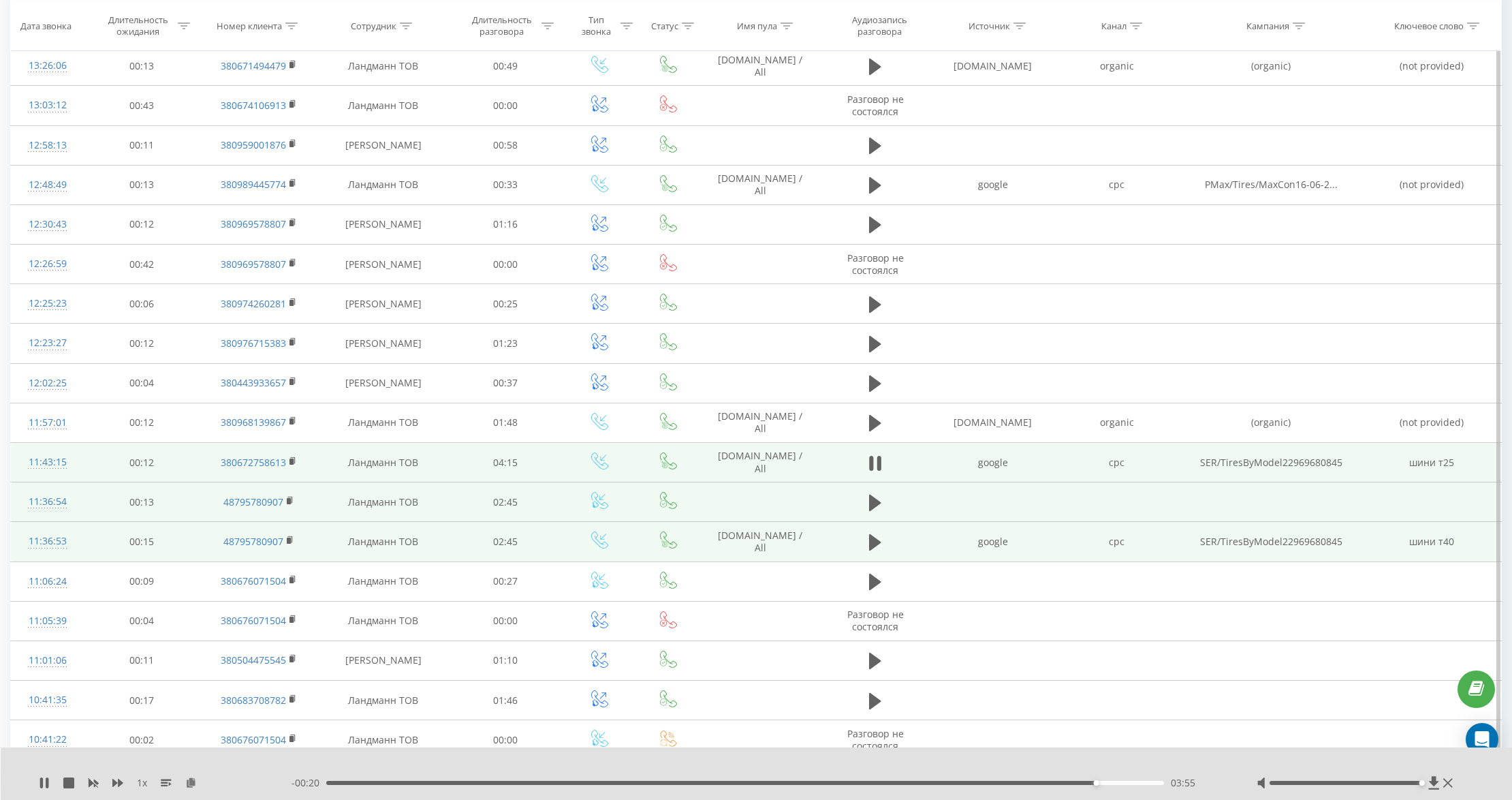
scroll to position [1033, 0]
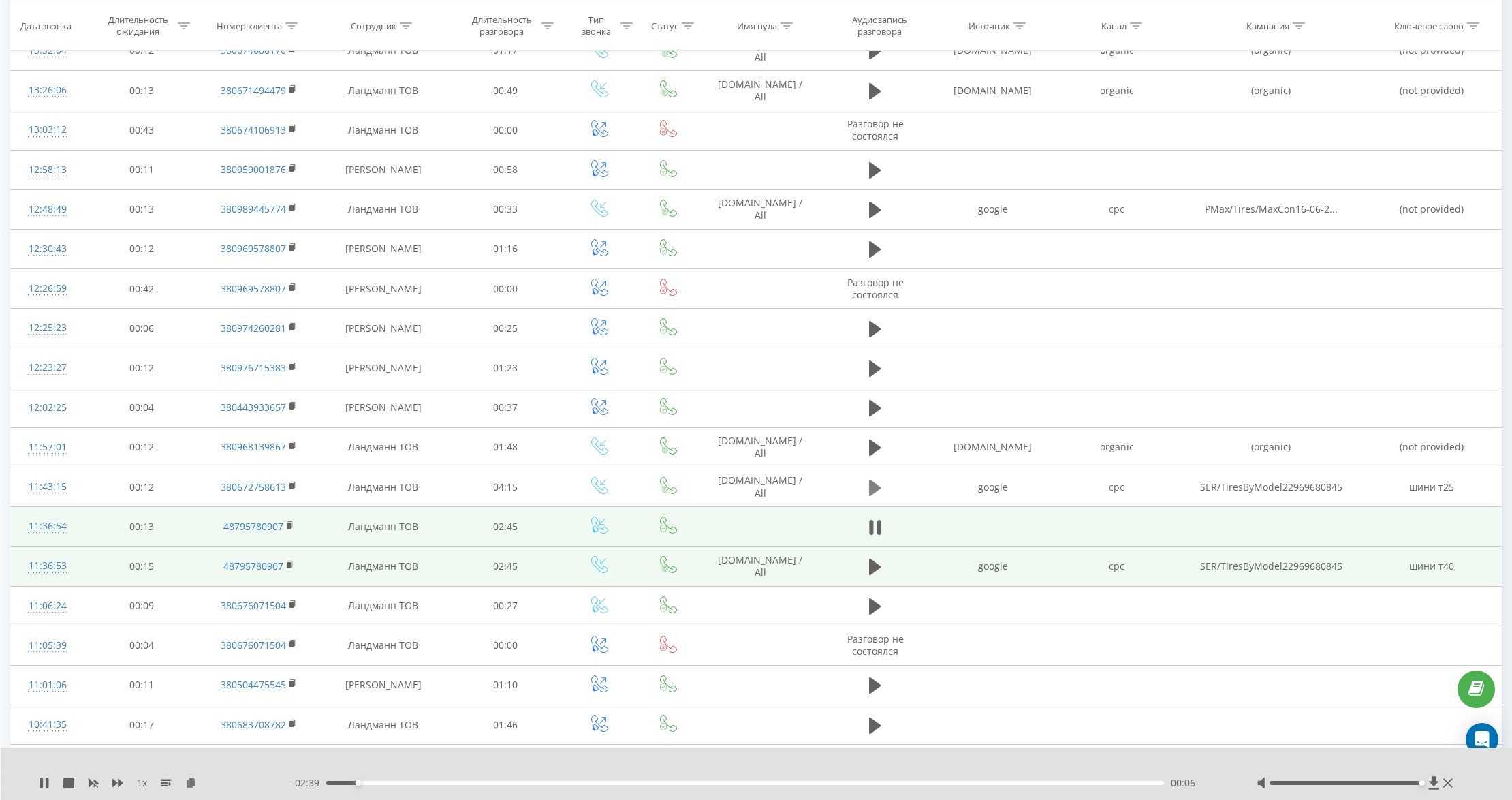
click at [875, 496] on icon at bounding box center [875, 487] width 12 height 17
click at [877, 490] on icon at bounding box center [875, 487] width 12 height 20
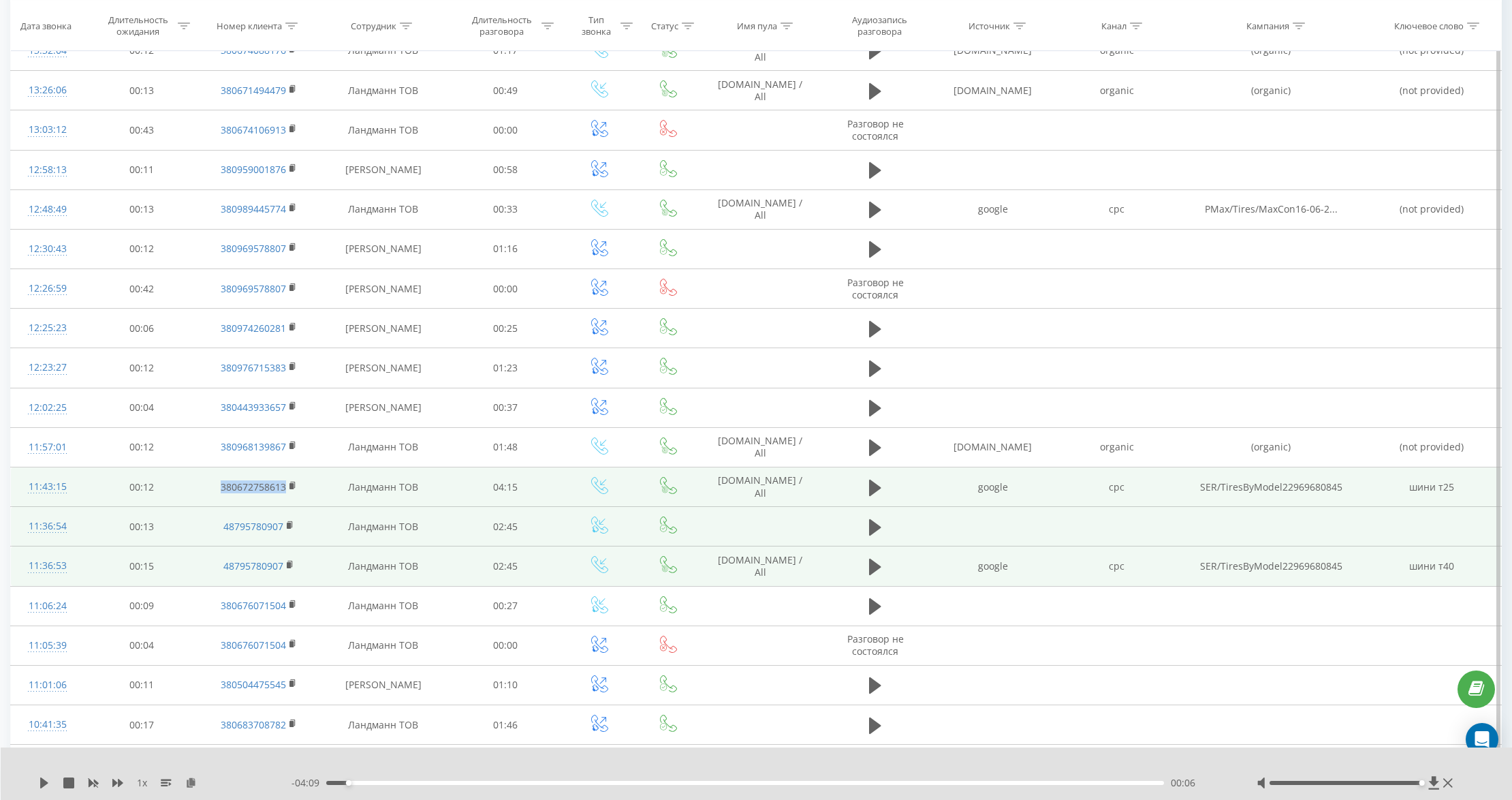
drag, startPoint x: 226, startPoint y: 497, endPoint x: 289, endPoint y: 495, distance: 63.0
click at [289, 493] on td "380672758613" at bounding box center [259, 487] width 120 height 39
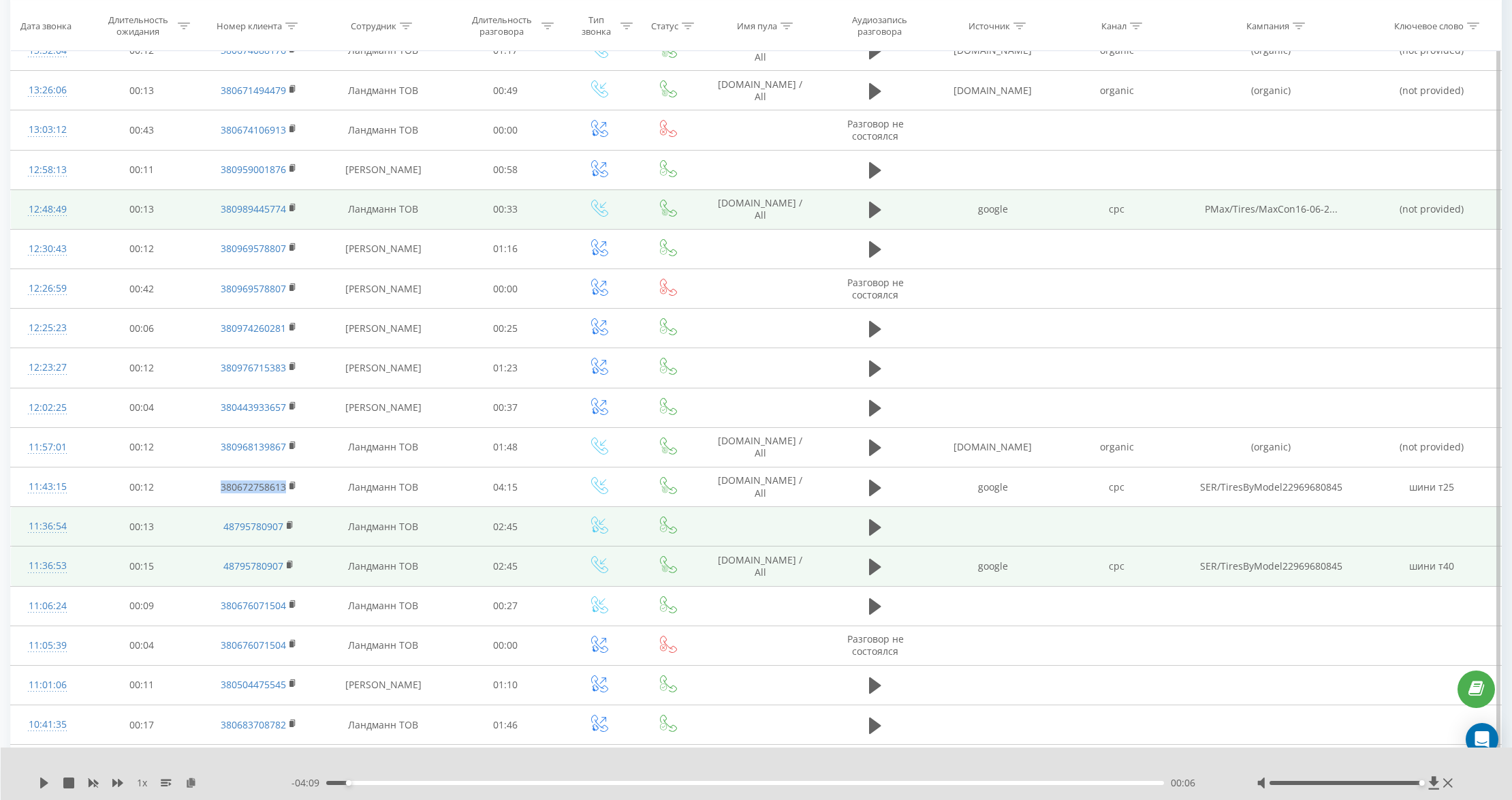
copy link "380672758613"
click at [872, 211] on icon at bounding box center [875, 210] width 12 height 17
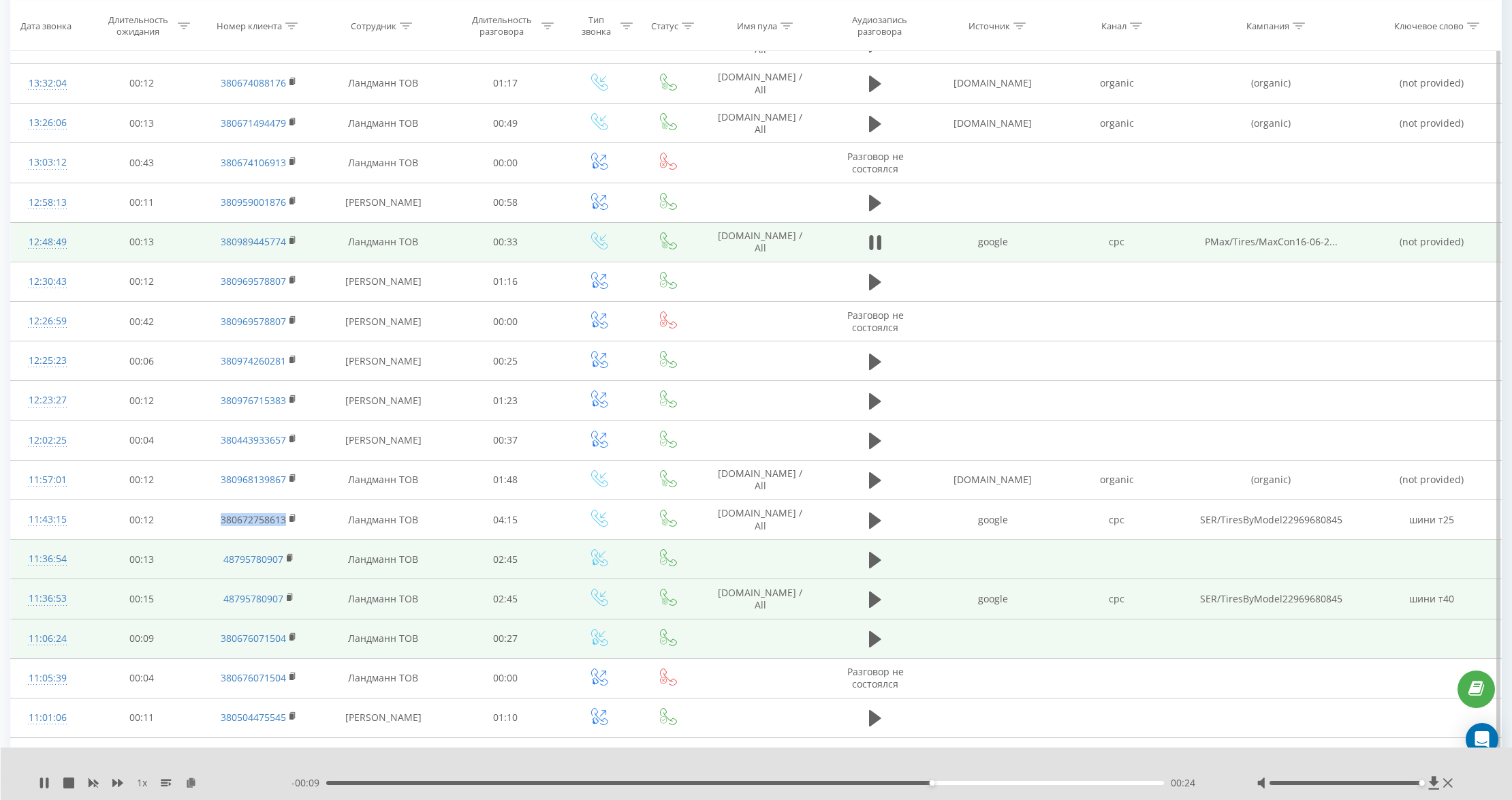
scroll to position [999, 0]
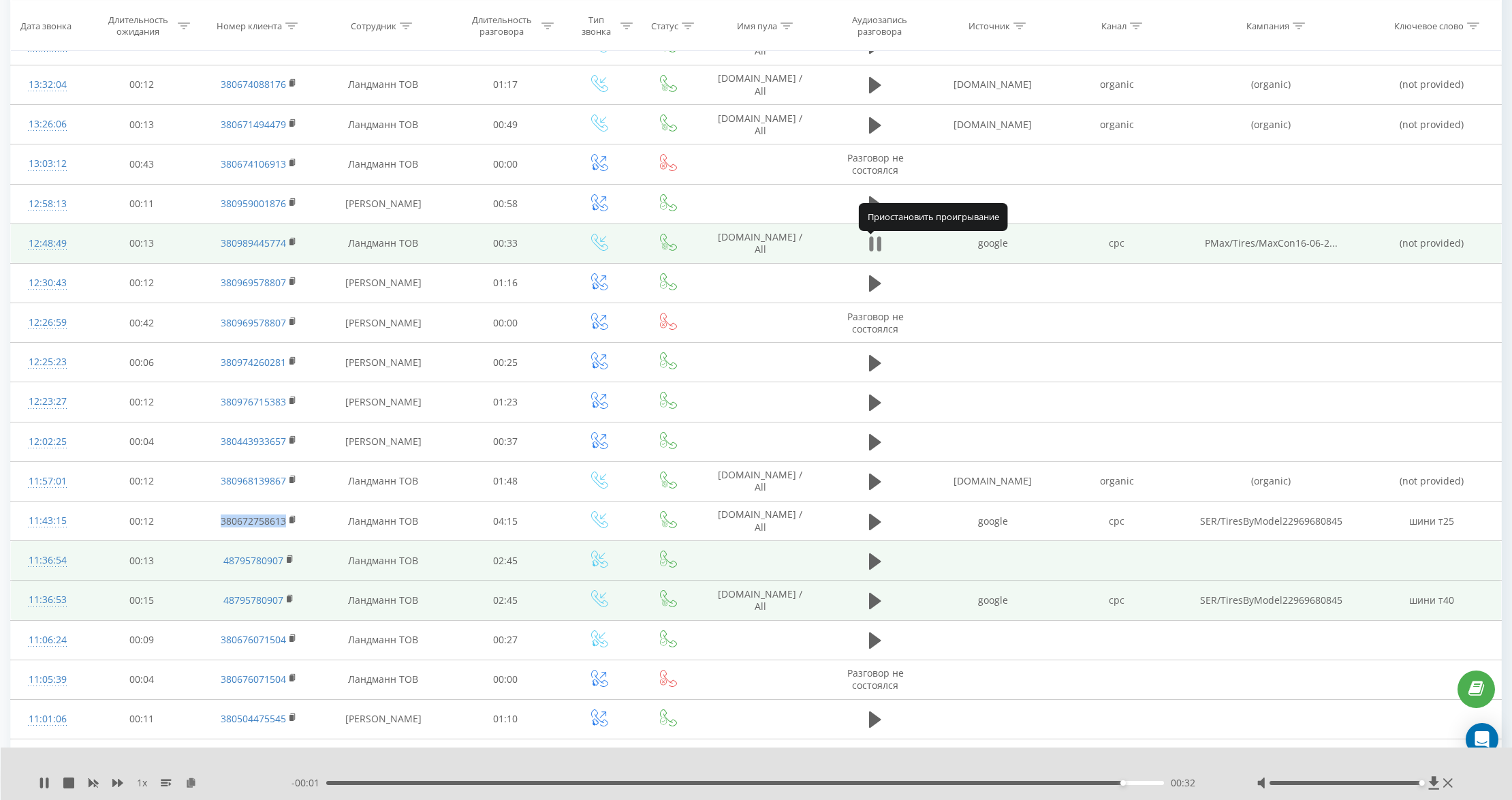
click at [875, 249] on icon at bounding box center [875, 244] width 12 height 20
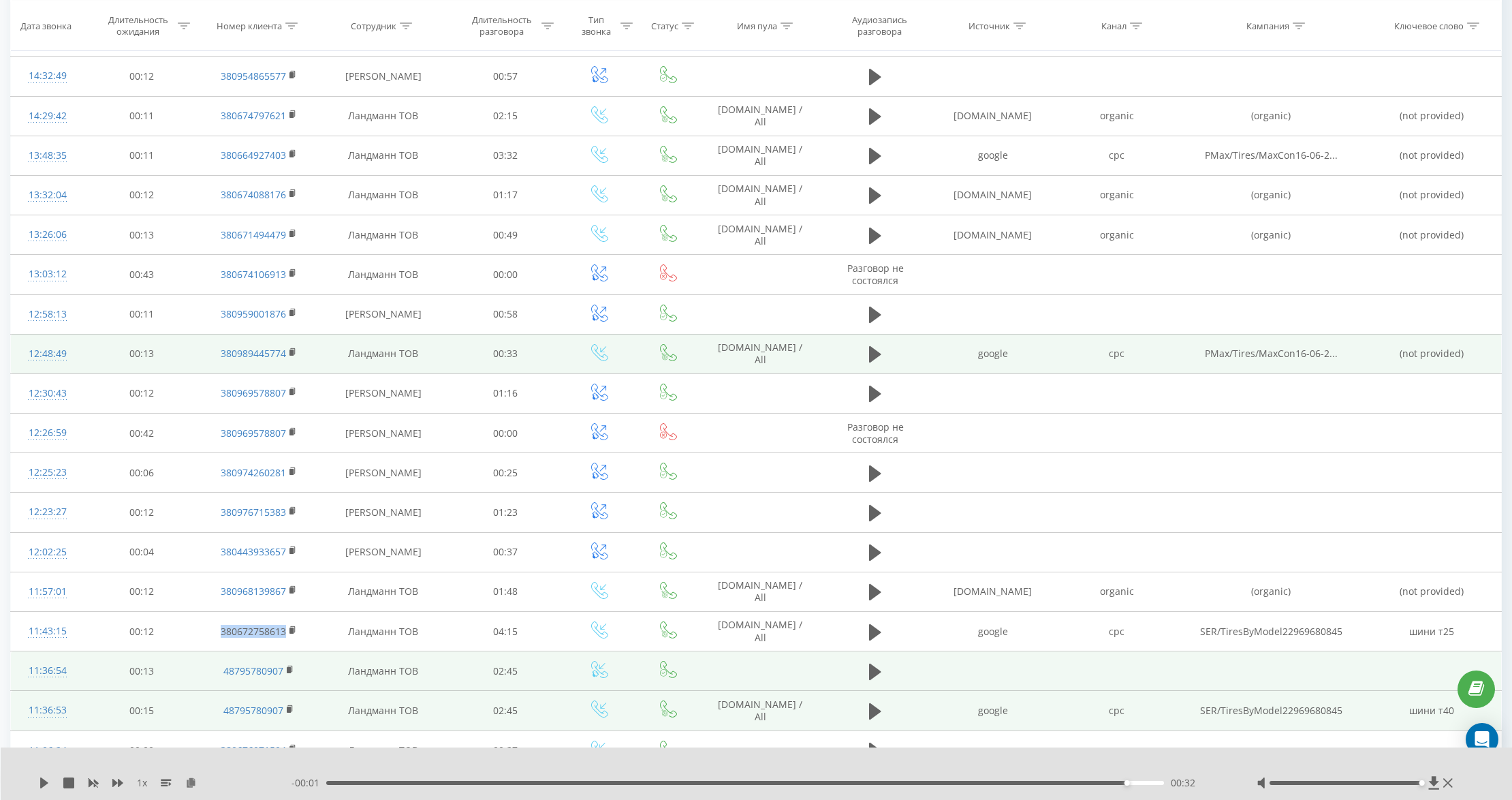
scroll to position [876, 0]
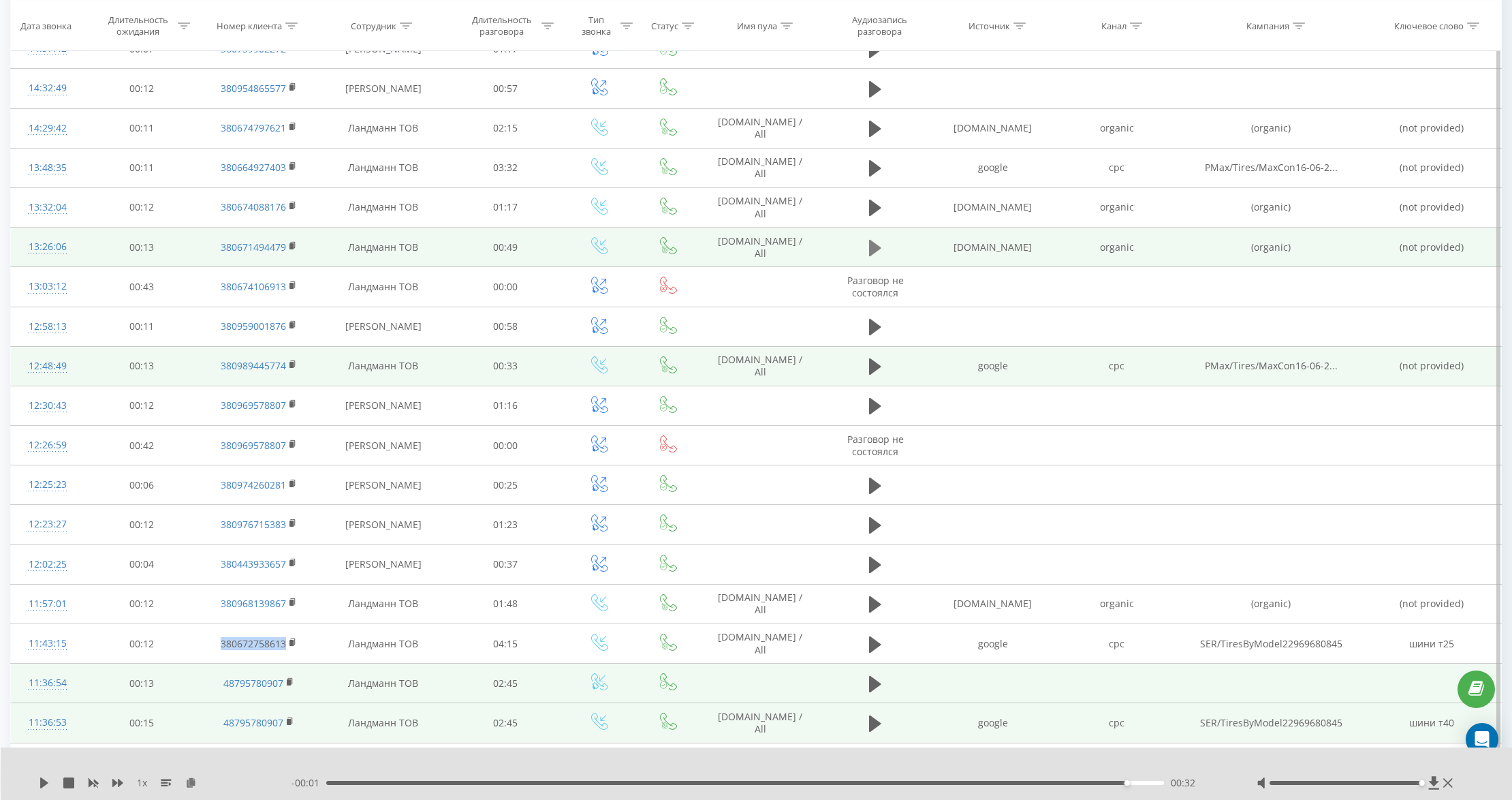
click at [875, 248] on icon at bounding box center [875, 248] width 12 height 17
click at [872, 251] on icon at bounding box center [871, 248] width 4 height 15
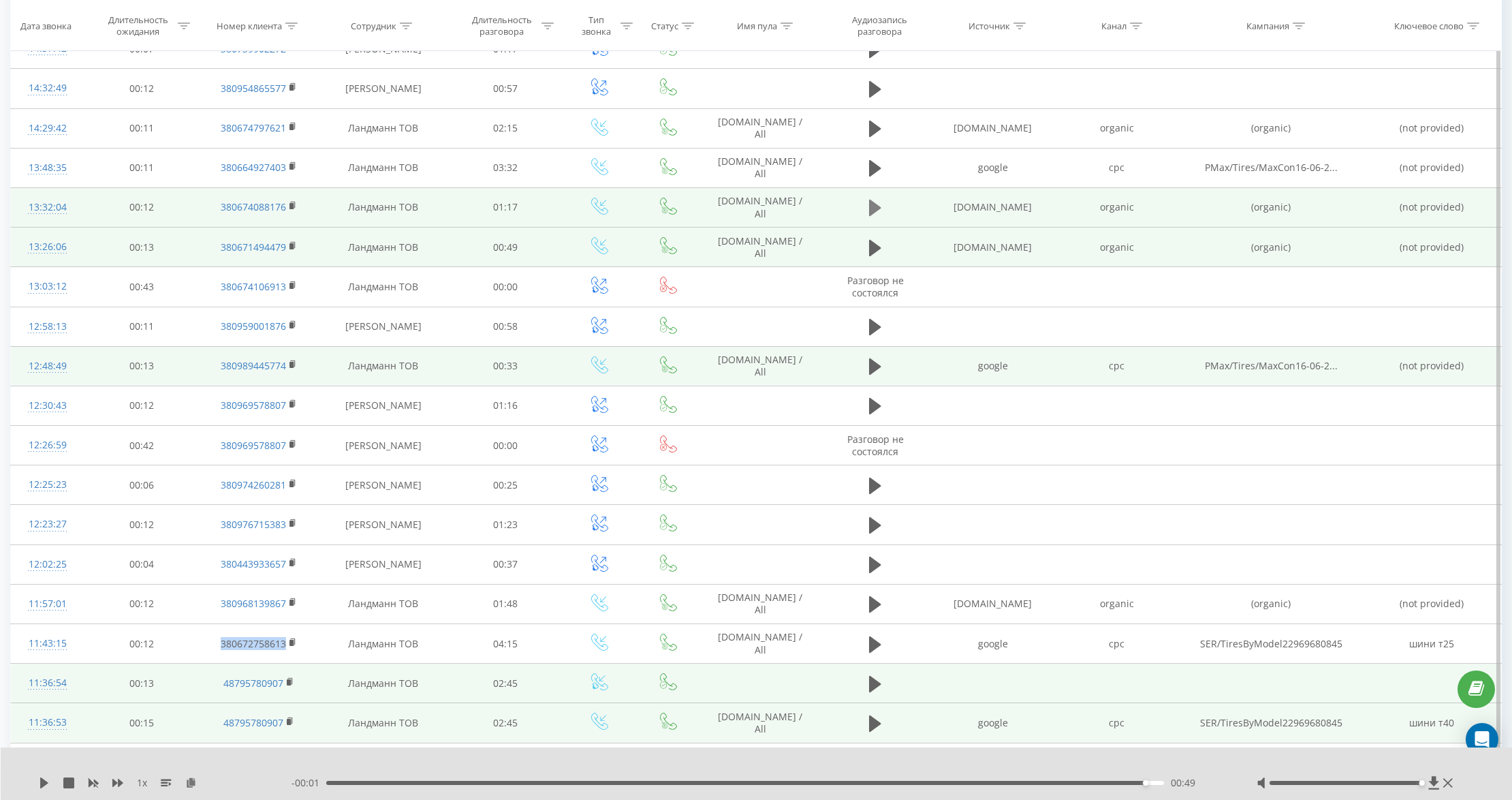
click at [876, 210] on icon at bounding box center [875, 208] width 12 height 17
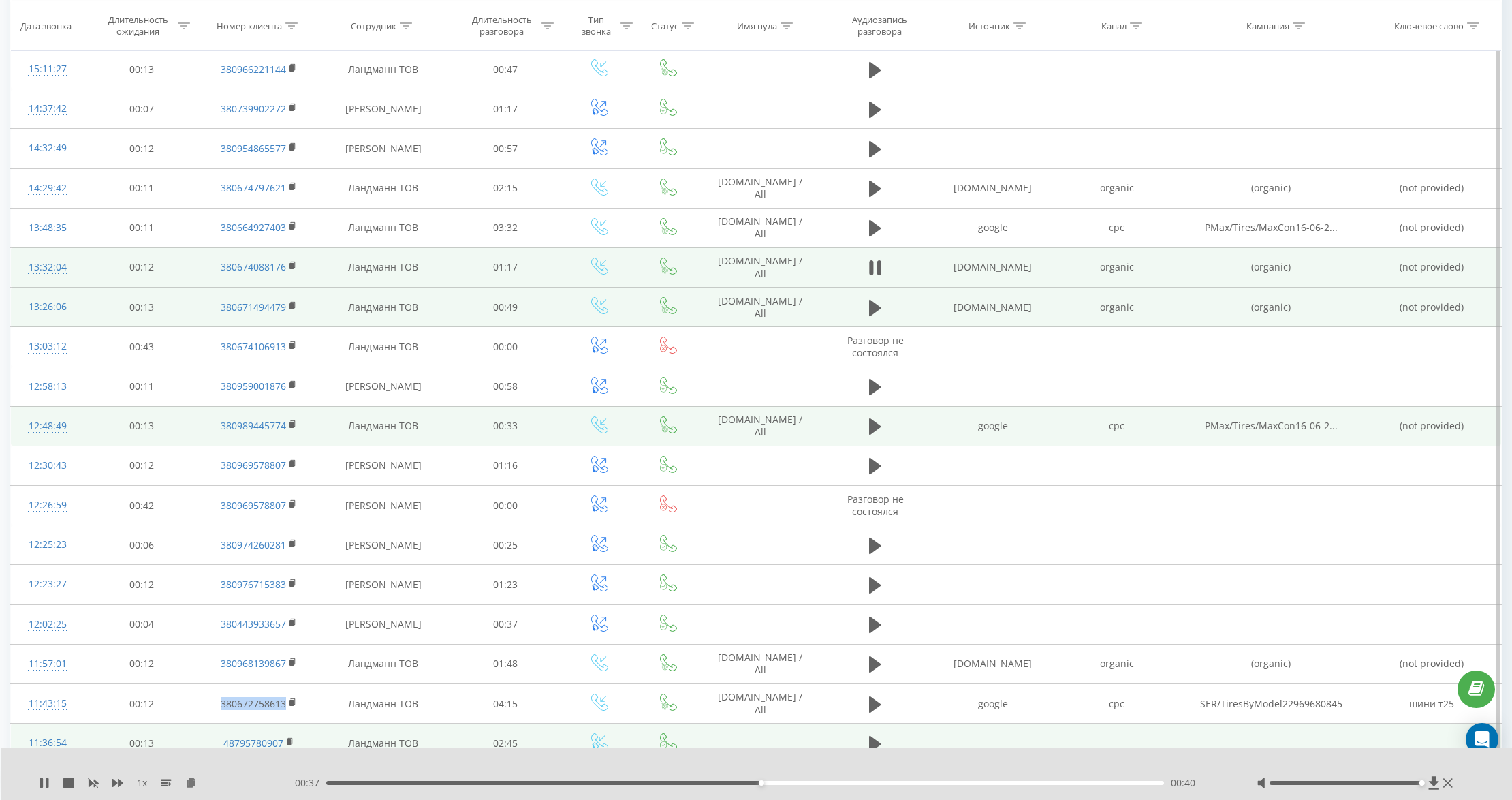
scroll to position [816, 0]
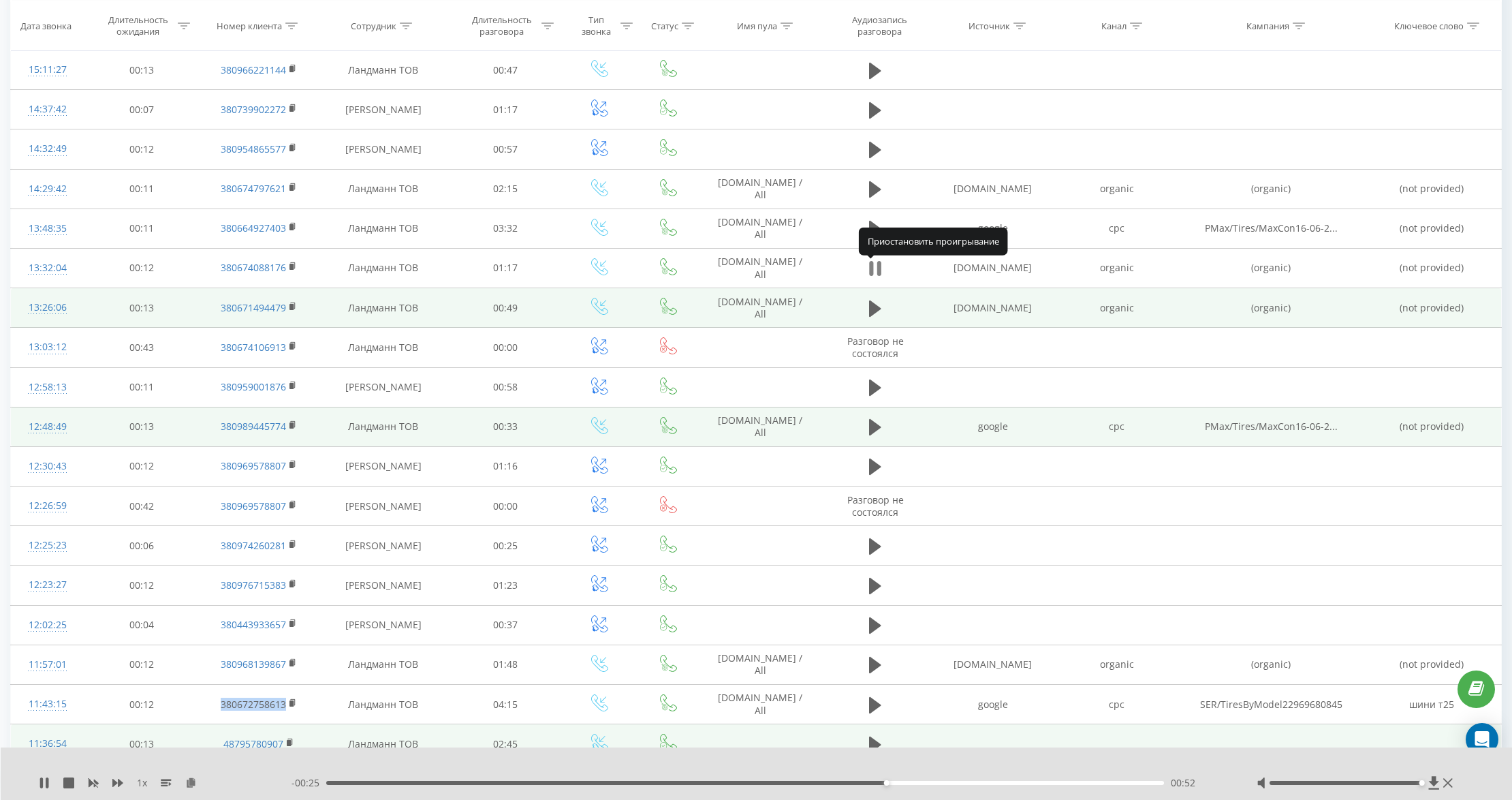
click at [879, 273] on icon at bounding box center [879, 269] width 4 height 15
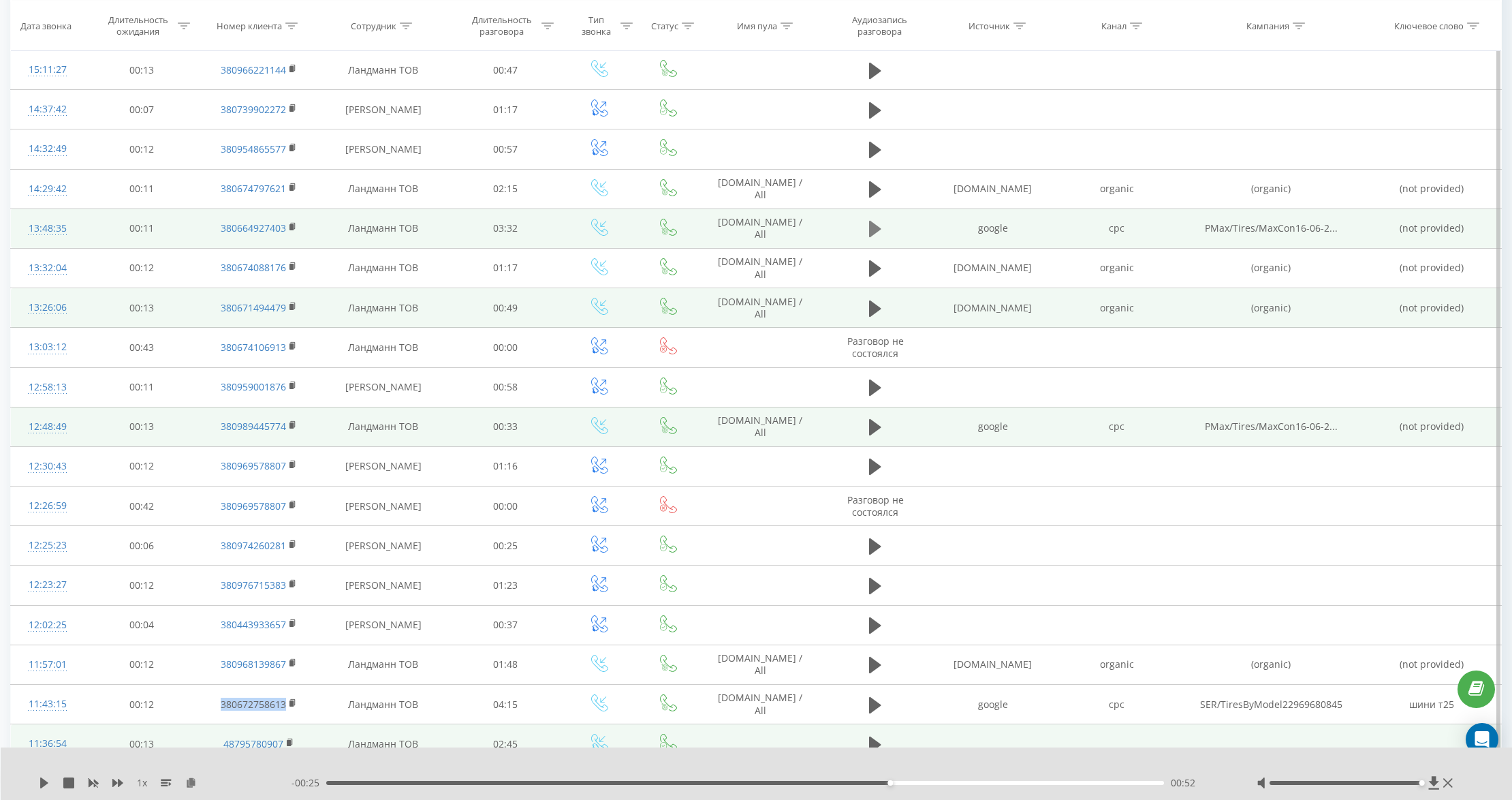
click at [875, 230] on icon at bounding box center [875, 229] width 12 height 17
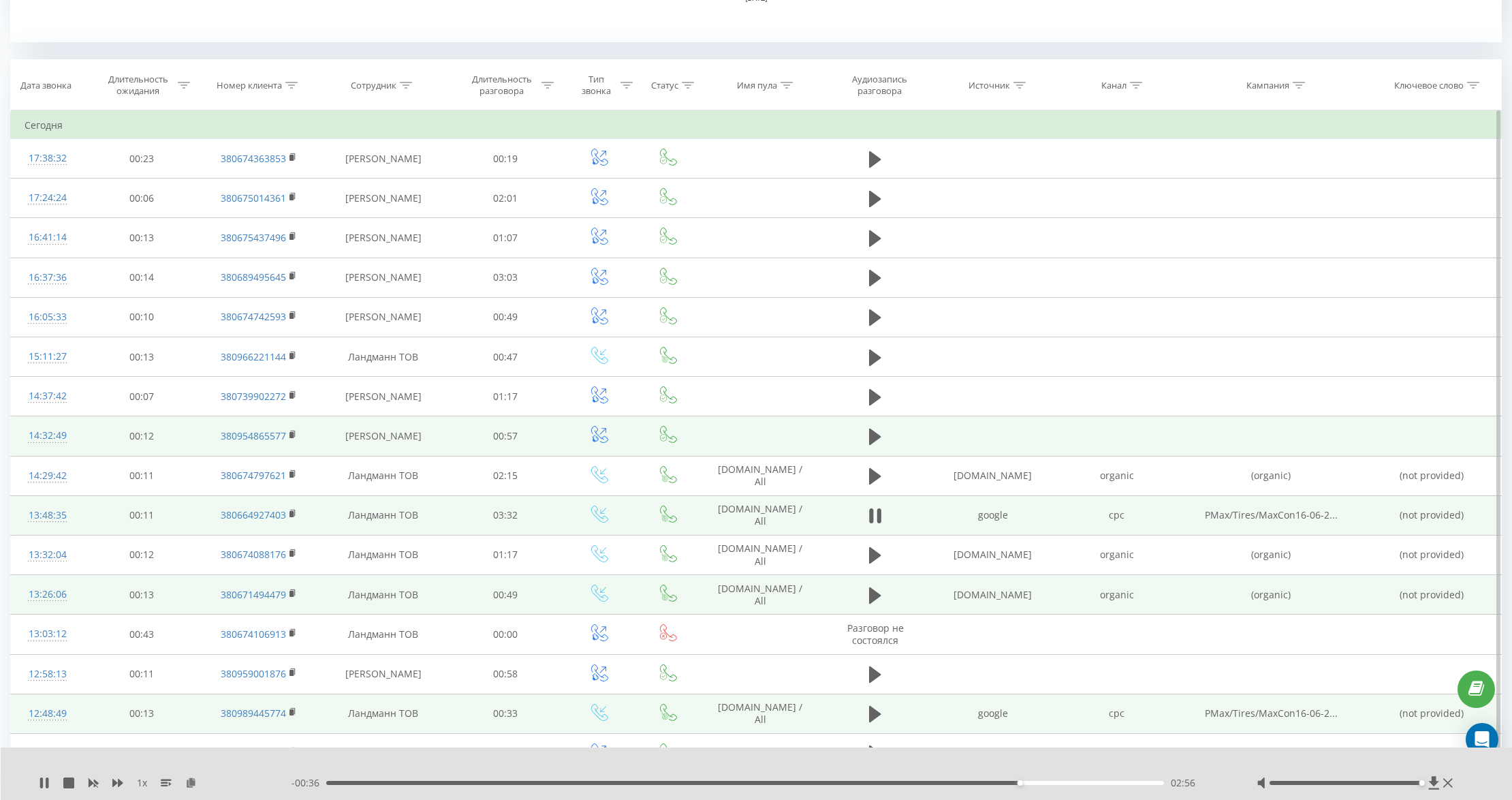
scroll to position [529, 0]
